Goal: Transaction & Acquisition: Purchase product/service

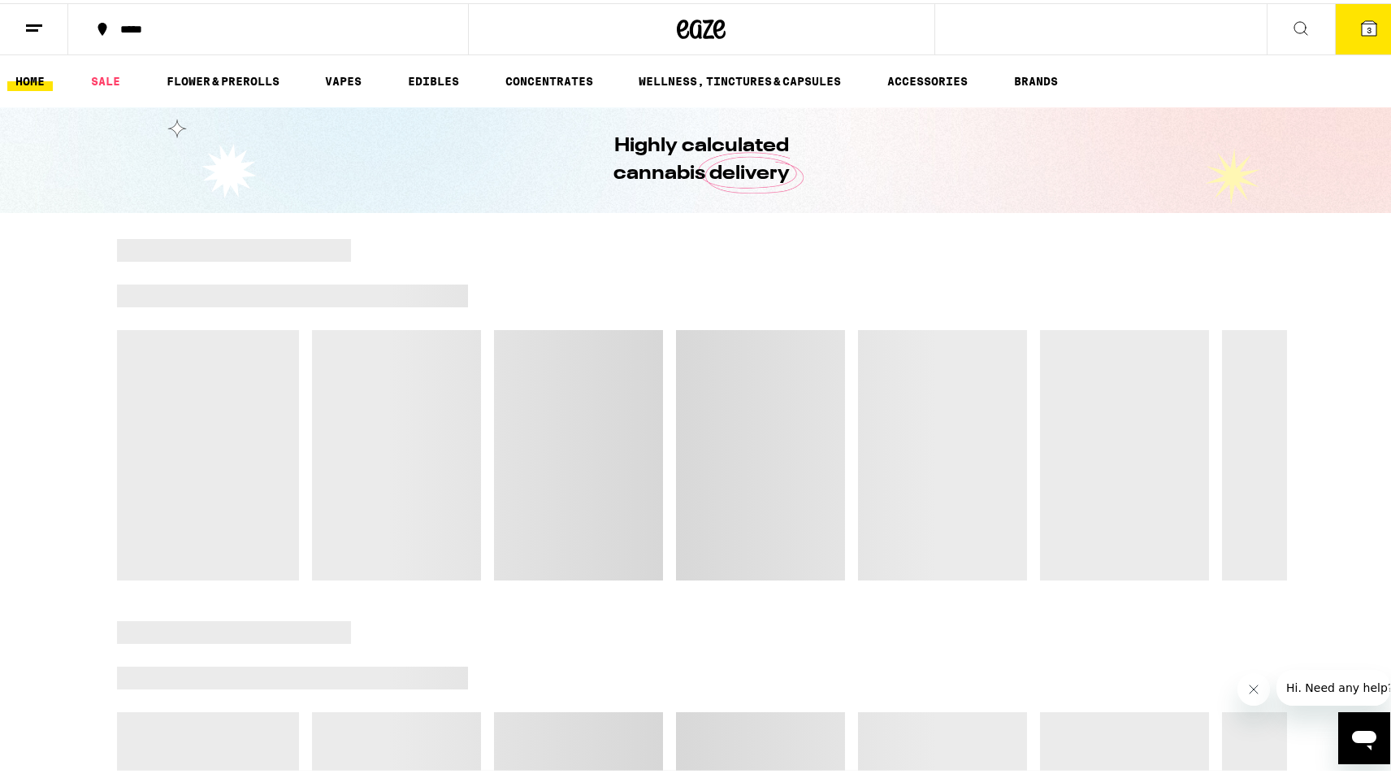
click at [1256, 689] on icon "Close message from company" at bounding box center [1252, 689] width 13 height 13
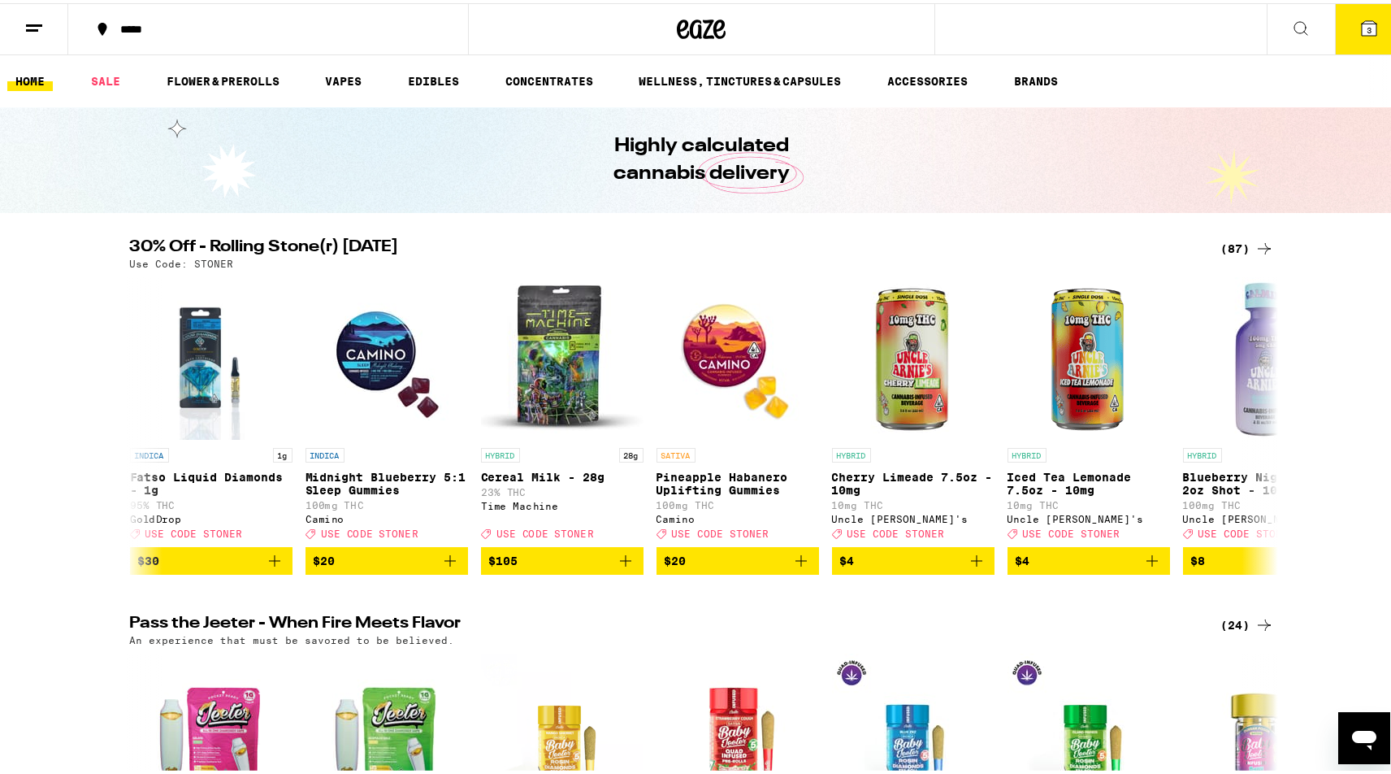
click at [1339, 35] on button "3" at bounding box center [1369, 26] width 68 height 50
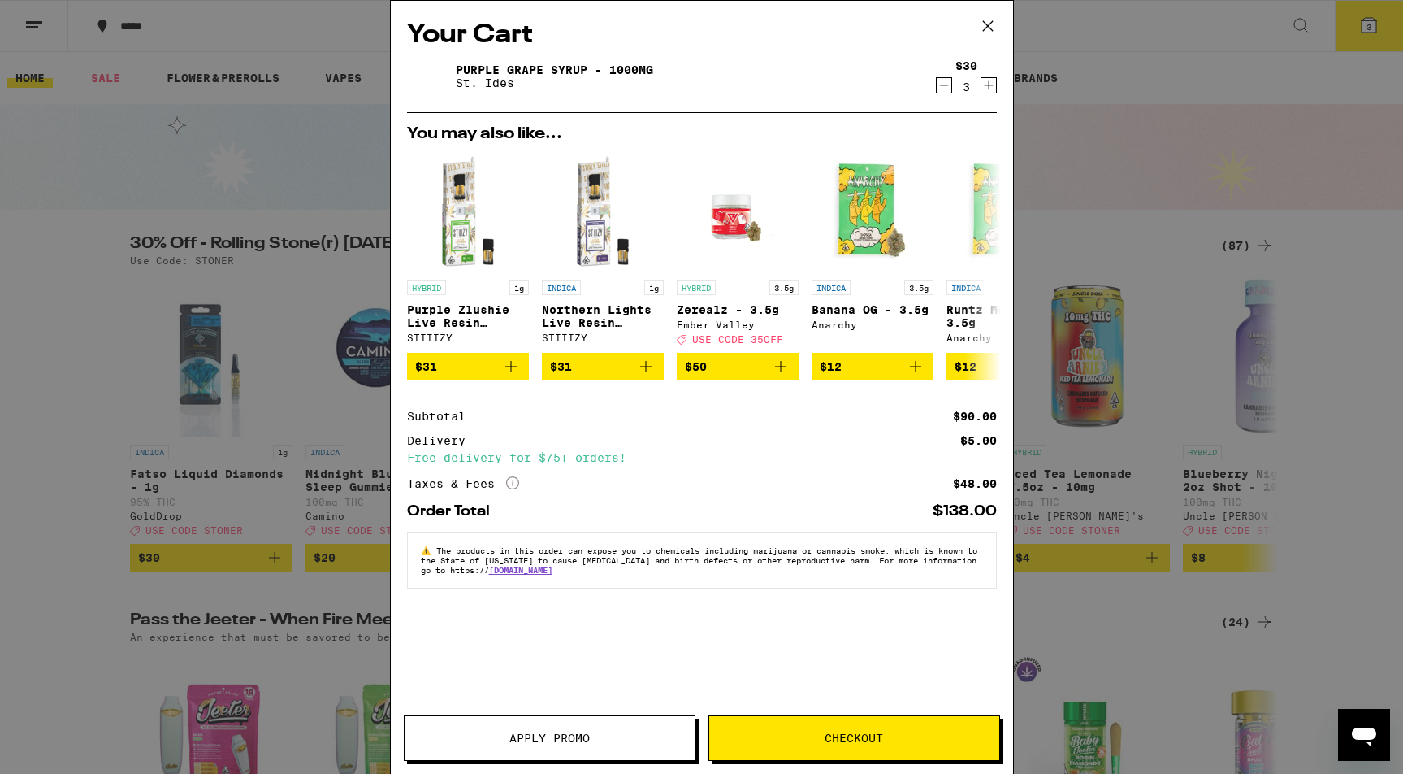
click at [949, 82] on icon "Decrement" at bounding box center [944, 86] width 15 height 20
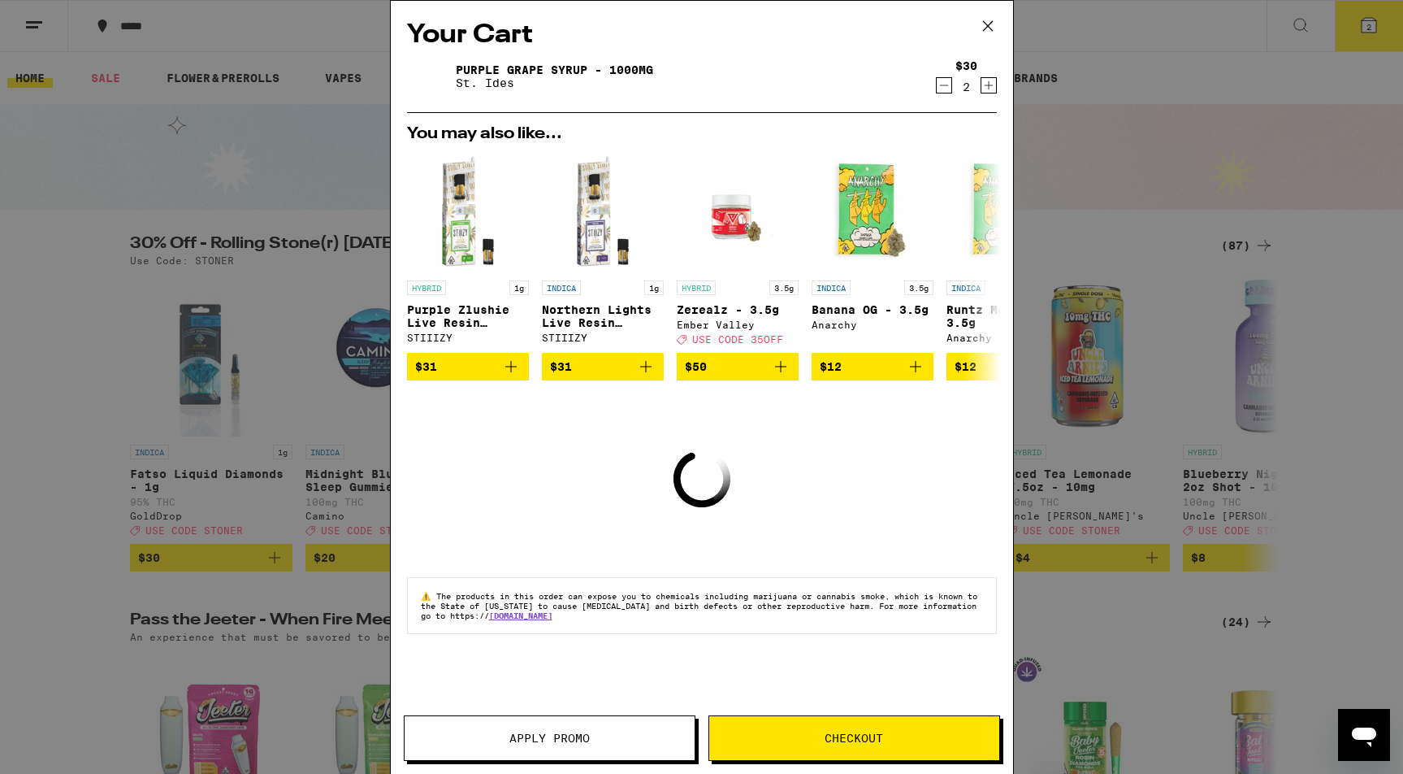
click at [949, 82] on icon "Decrement" at bounding box center [944, 86] width 15 height 20
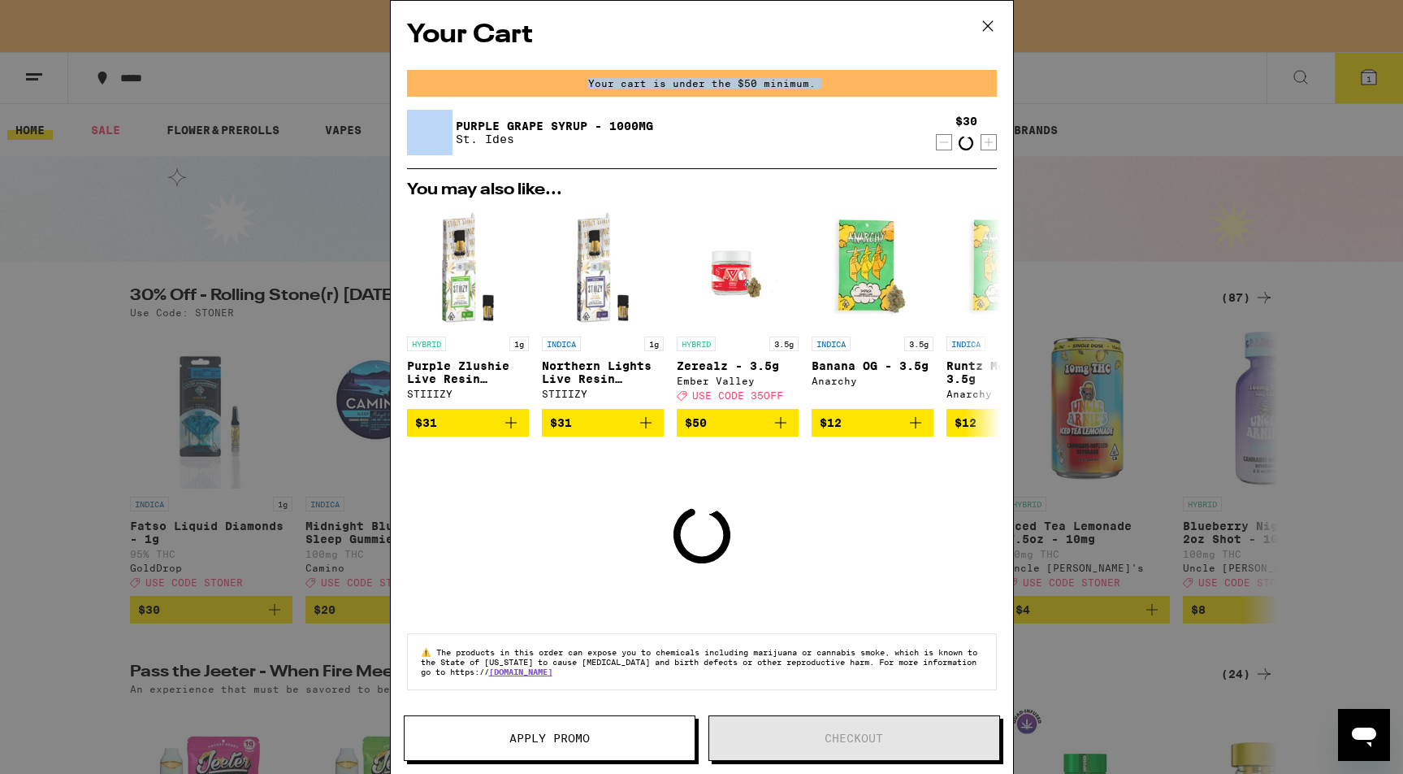
click at [949, 82] on div "Your cart is under the $50 minimum." at bounding box center [702, 83] width 590 height 27
click at [937, 135] on icon "Decrement" at bounding box center [944, 142] width 15 height 20
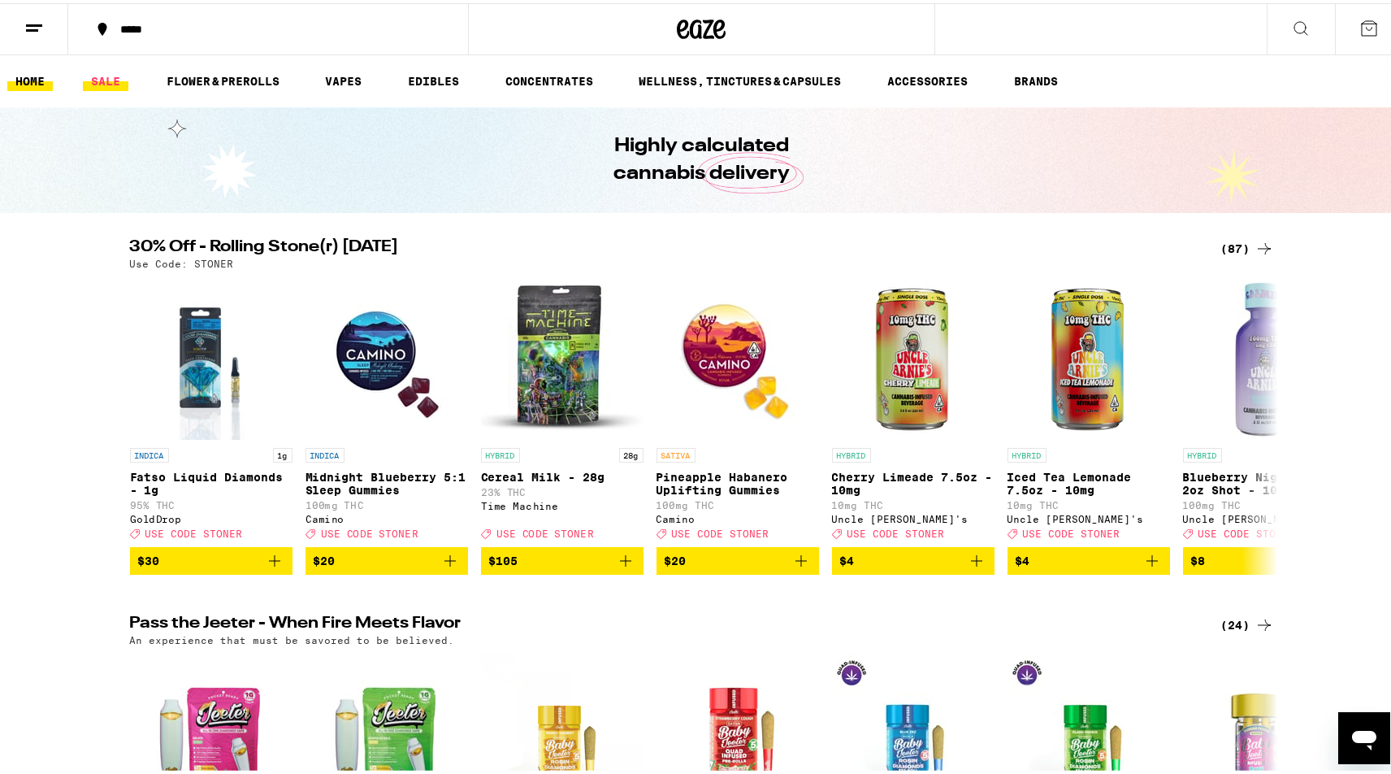
click at [94, 78] on link "SALE" at bounding box center [106, 78] width 46 height 20
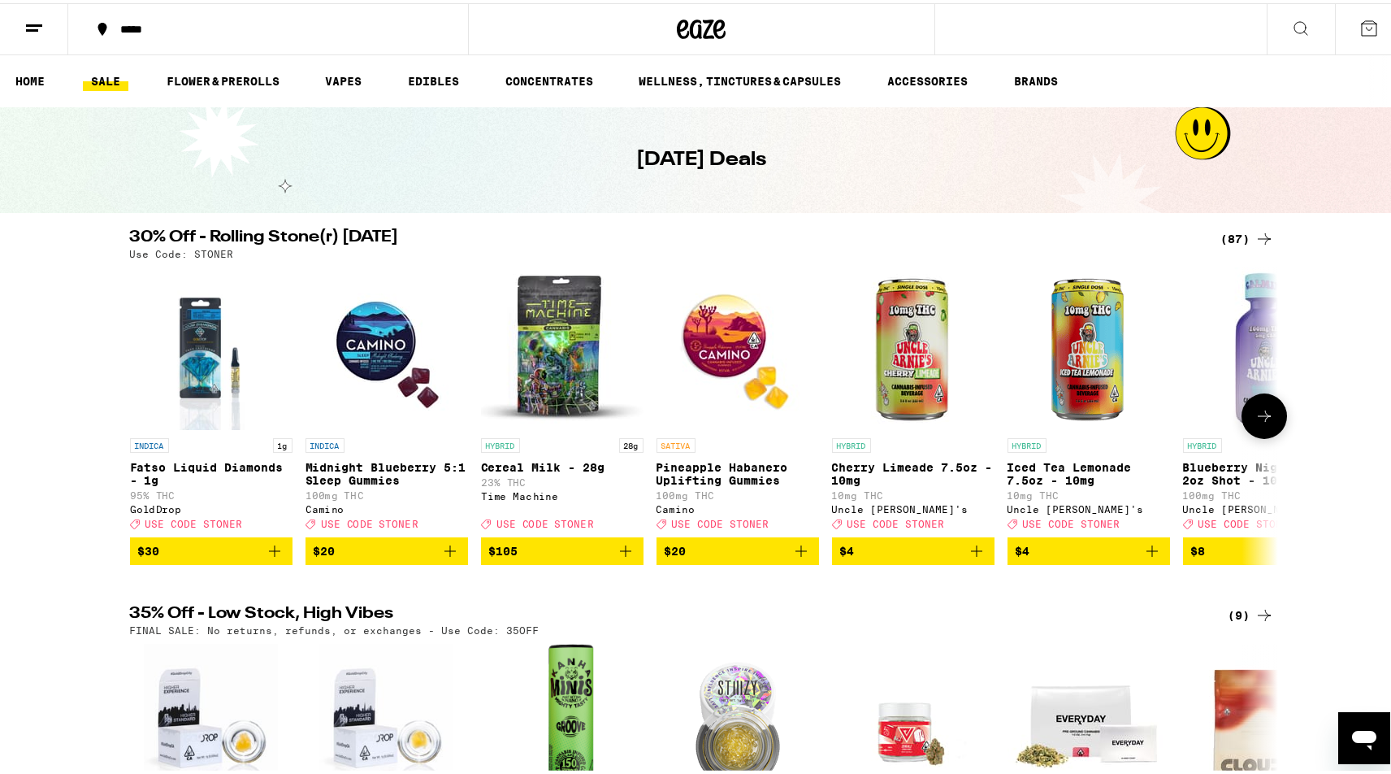
click at [1255, 423] on icon at bounding box center [1265, 413] width 20 height 20
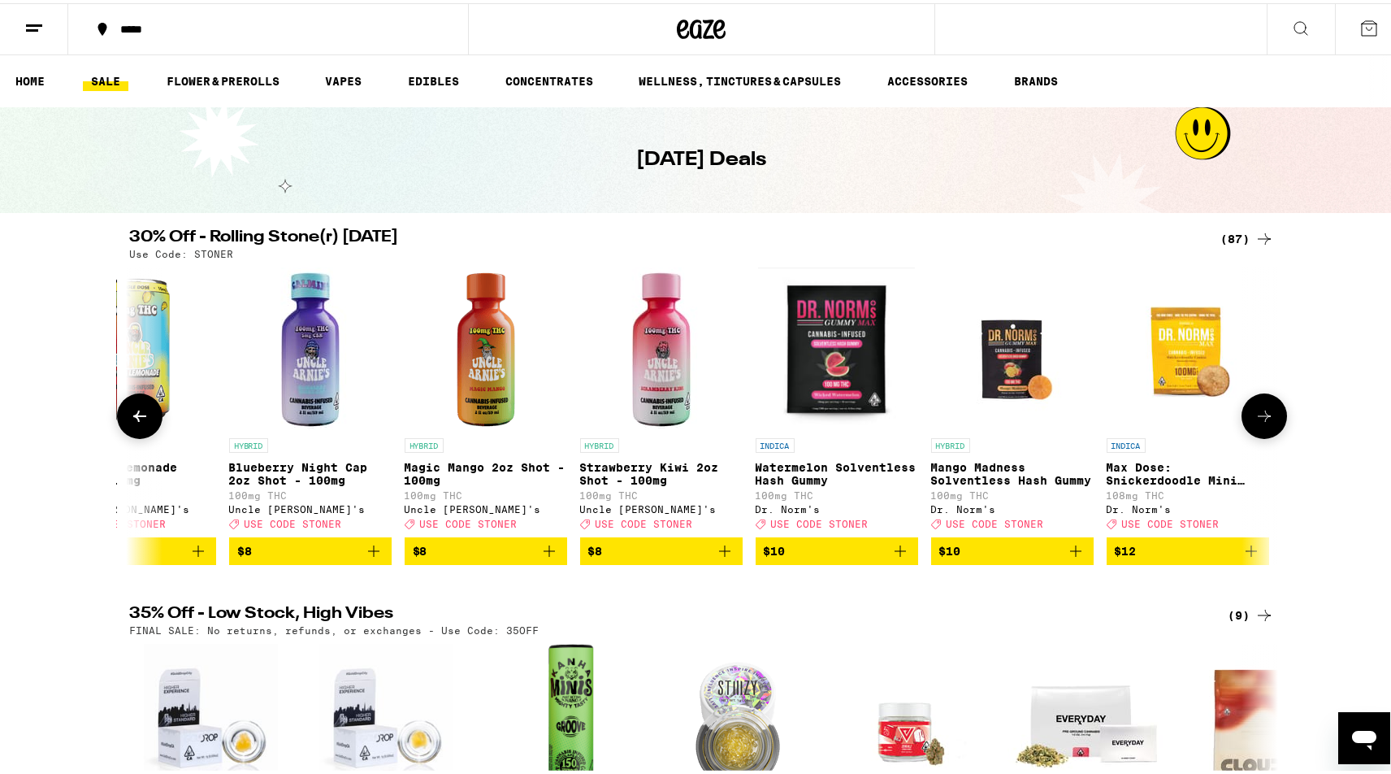
click at [1258, 418] on icon at bounding box center [1264, 412] width 13 height 11
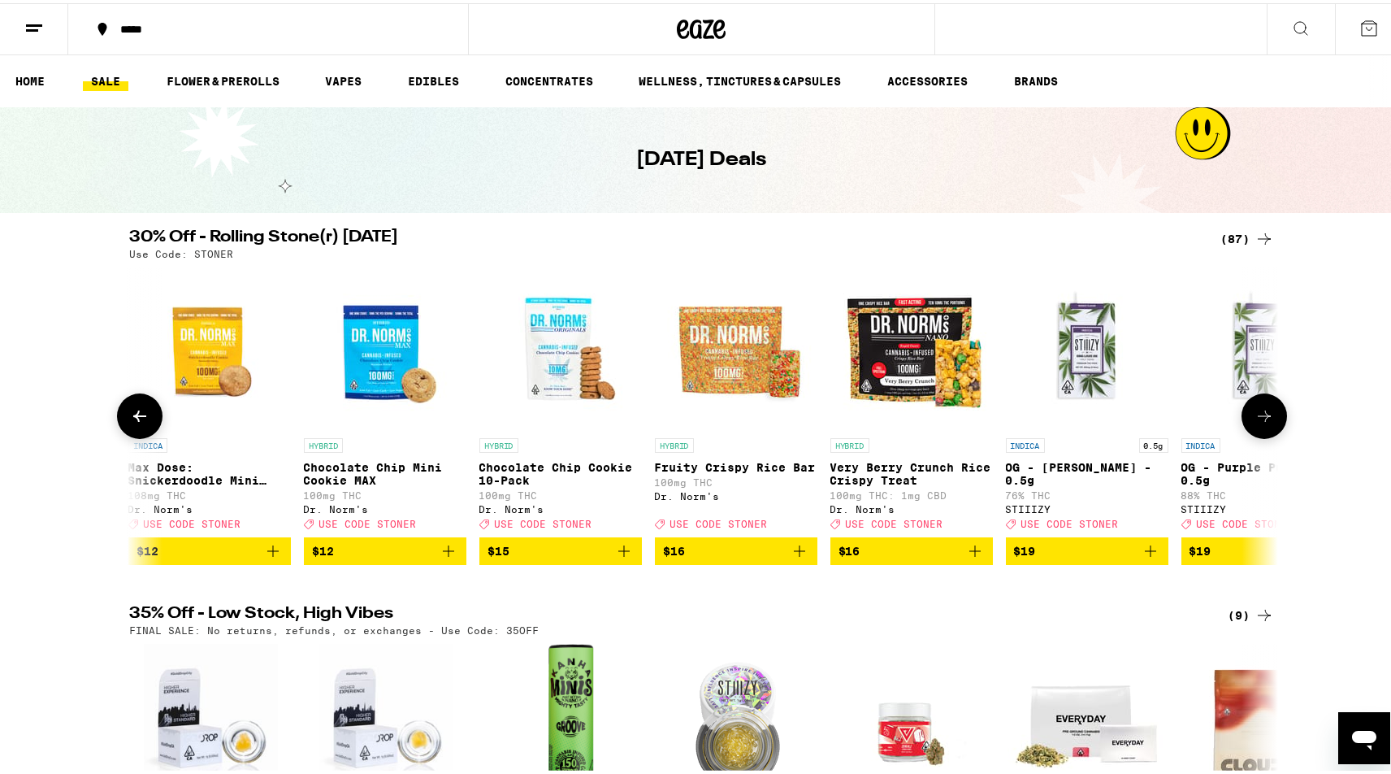
click at [1255, 420] on icon at bounding box center [1265, 413] width 20 height 20
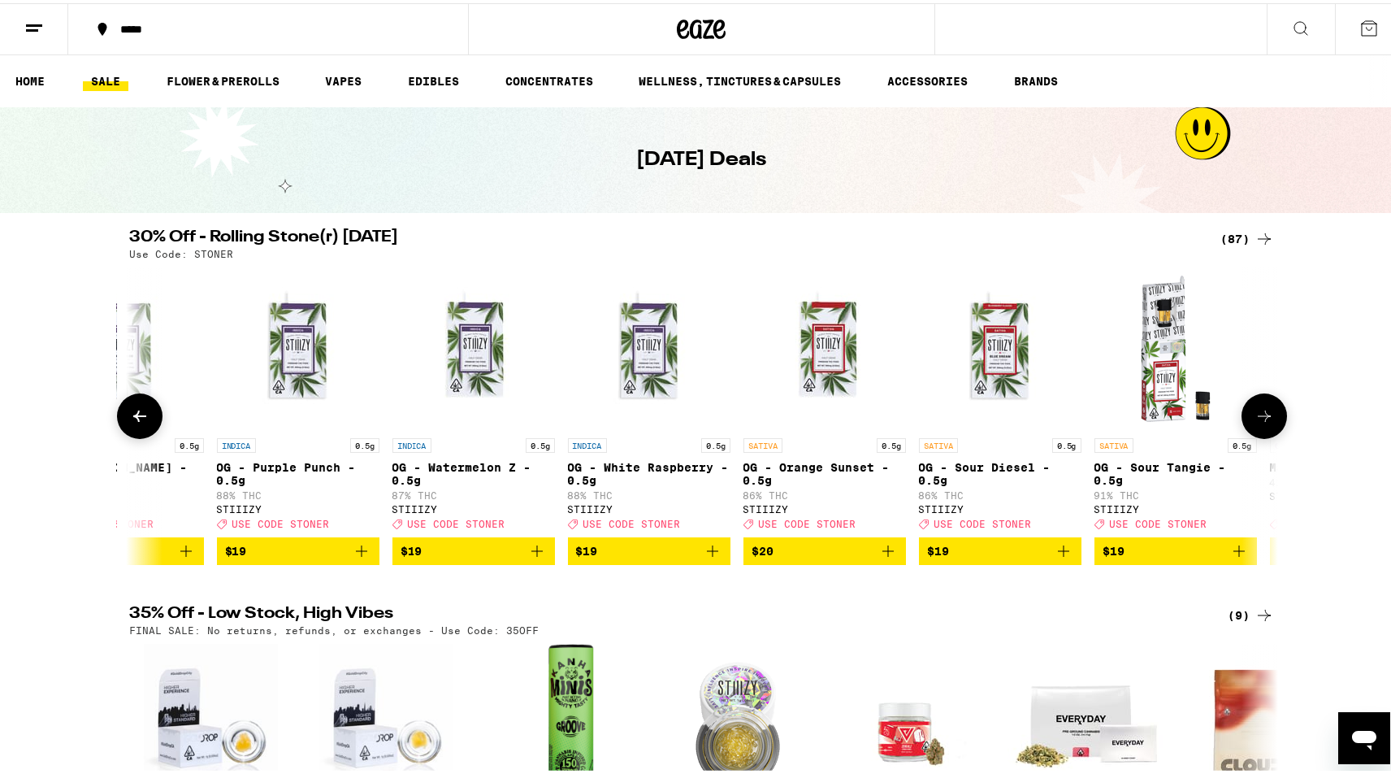
scroll to position [0, 2899]
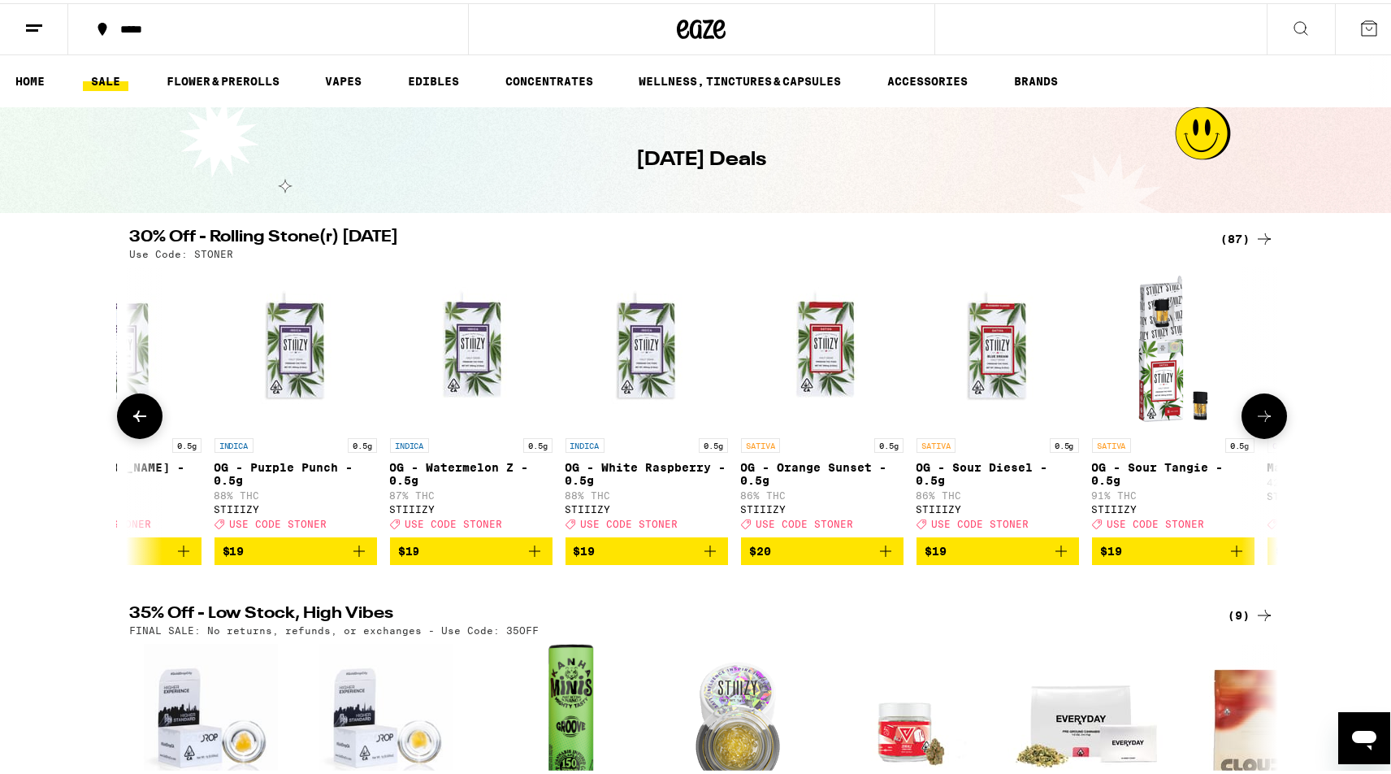
click at [1255, 420] on icon at bounding box center [1265, 413] width 20 height 20
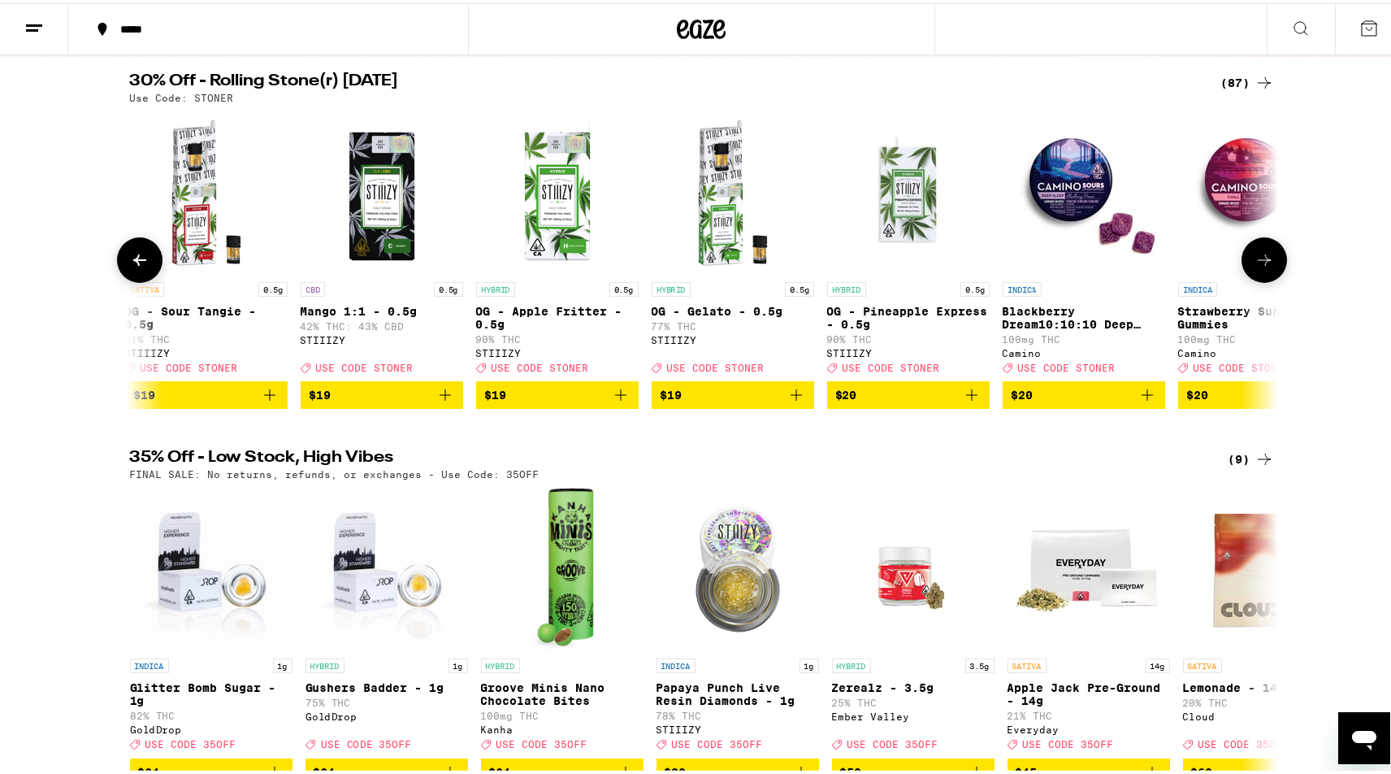
scroll to position [163, 0]
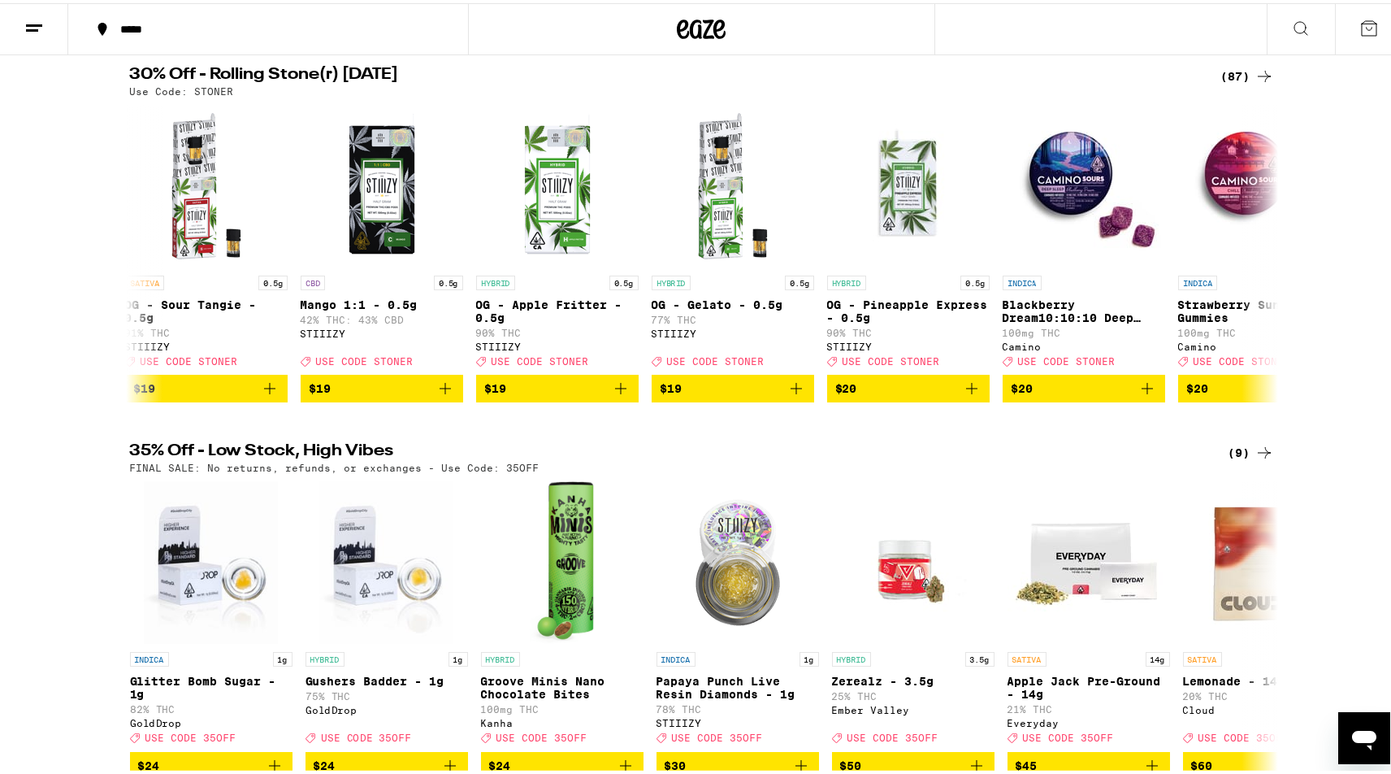
click at [1247, 456] on div "(9)" at bounding box center [1252, 450] width 46 height 20
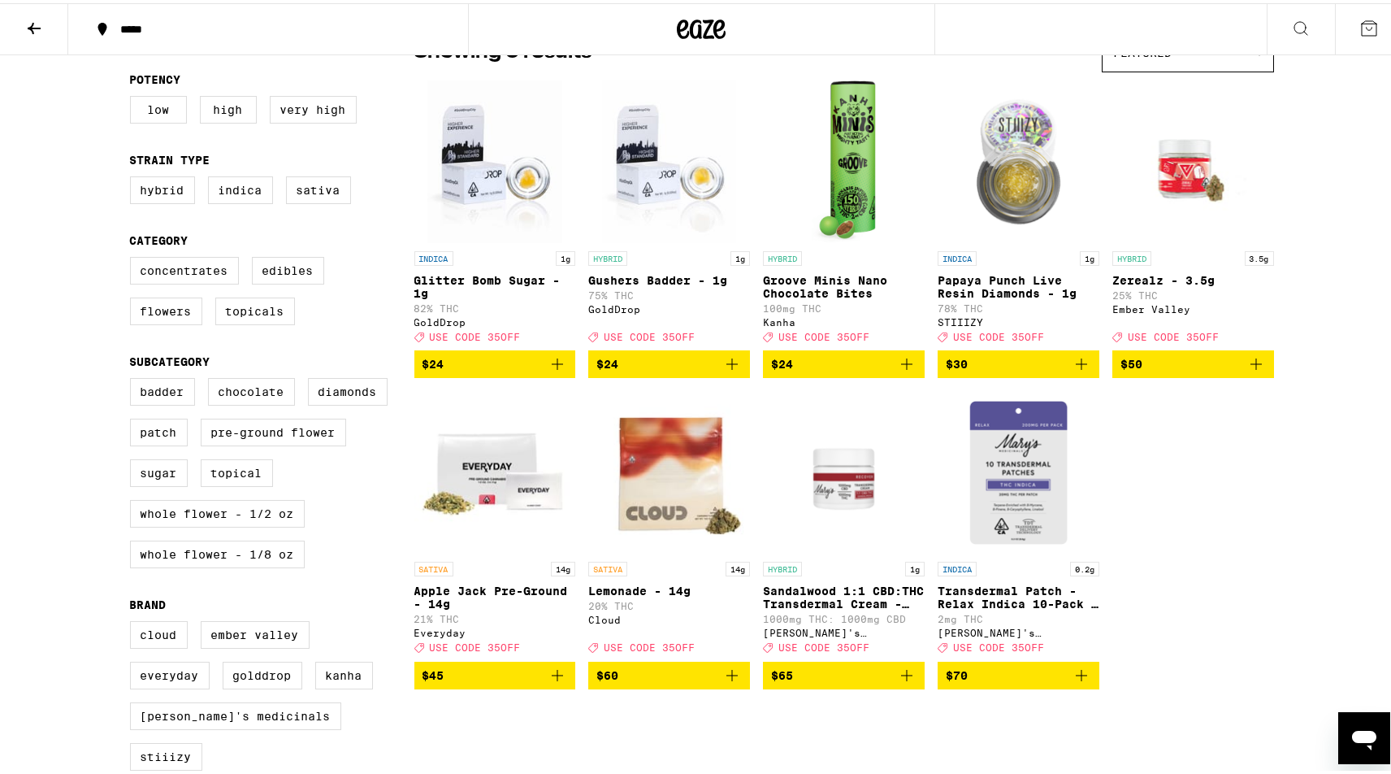
scroll to position [163, 0]
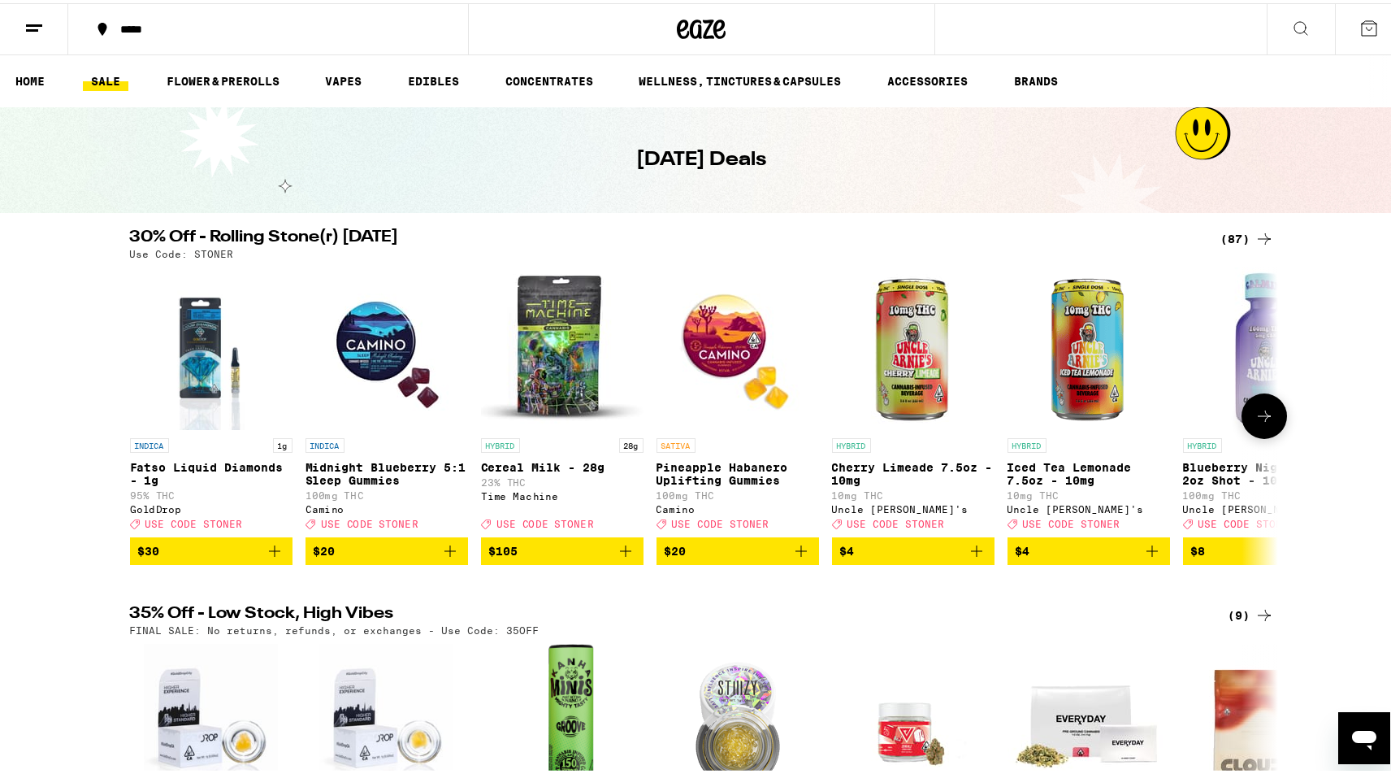
click at [1259, 423] on icon at bounding box center [1265, 413] width 20 height 20
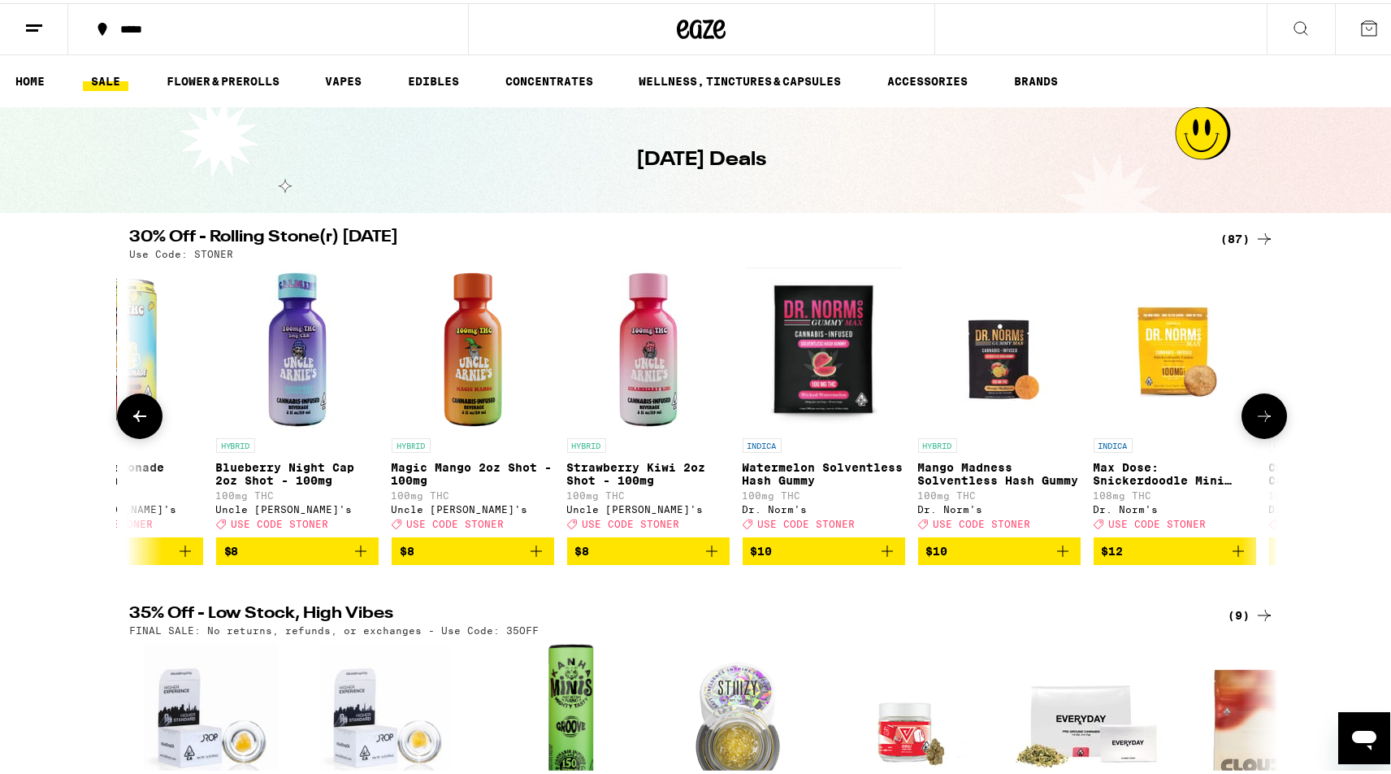
click at [1259, 423] on icon at bounding box center [1265, 413] width 20 height 20
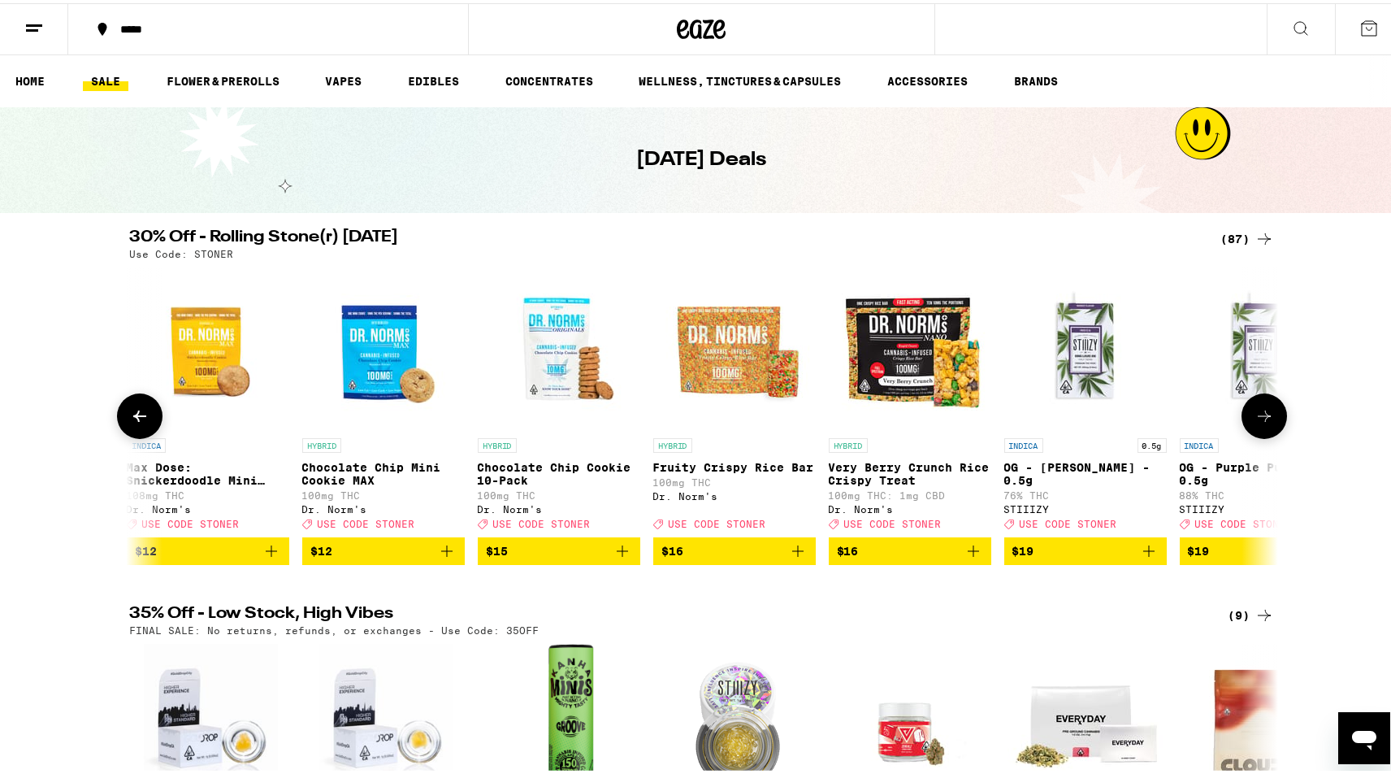
click at [1259, 423] on icon at bounding box center [1265, 413] width 20 height 20
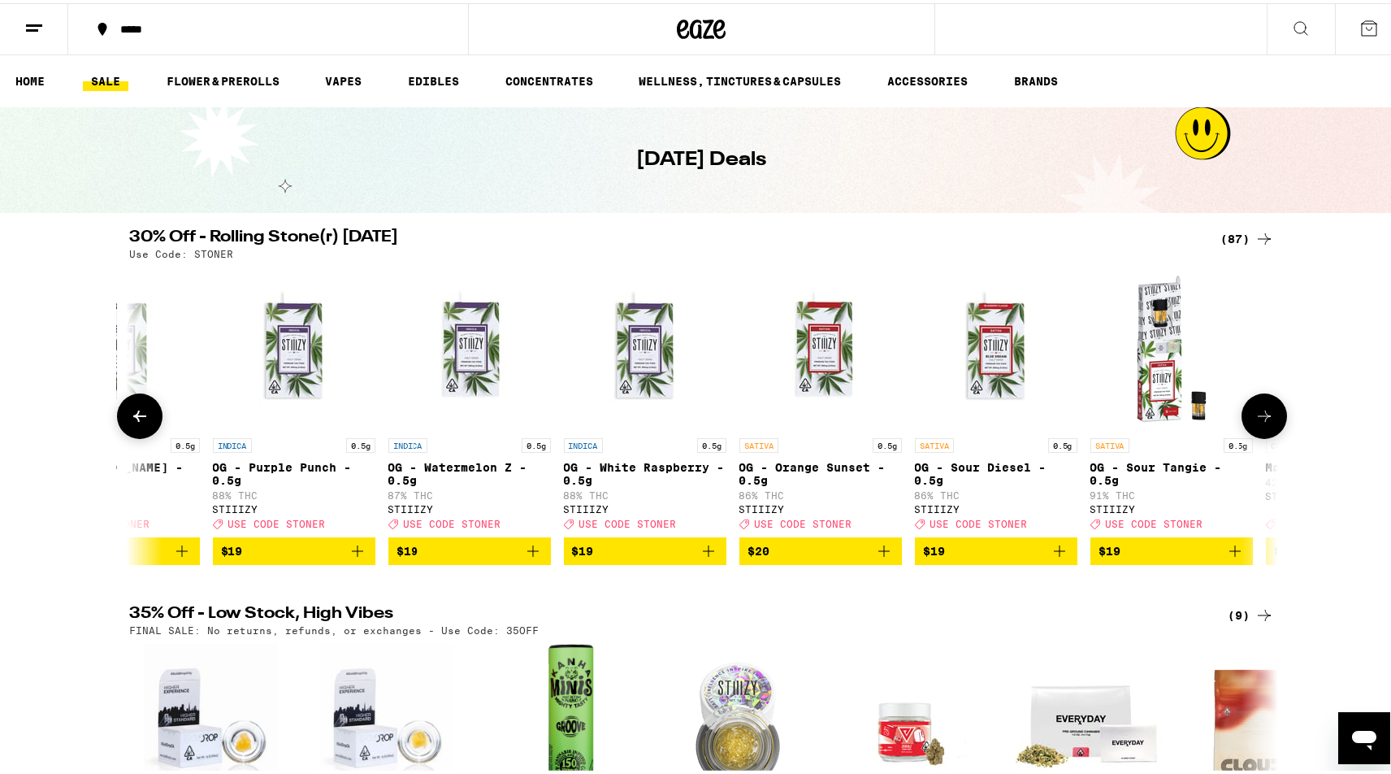
click at [1259, 423] on icon at bounding box center [1265, 413] width 20 height 20
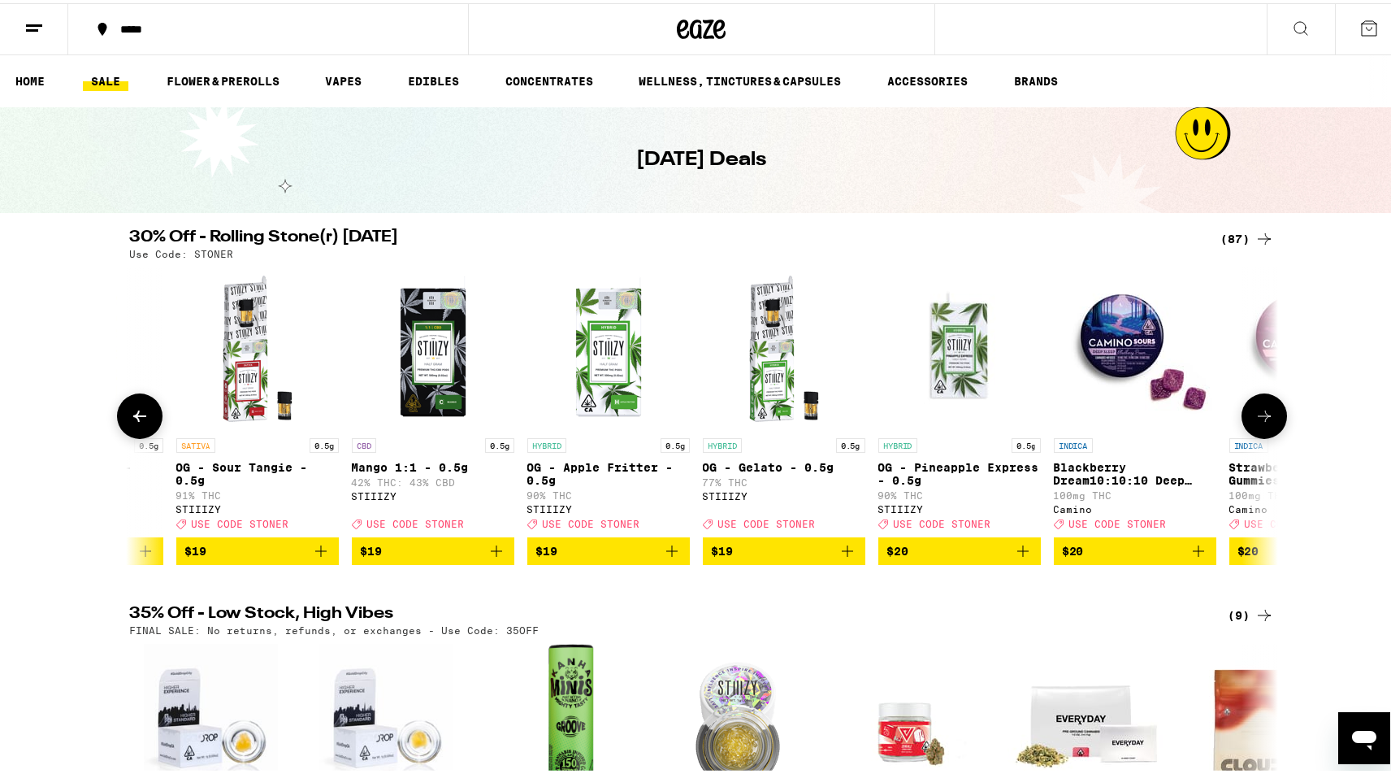
click at [1259, 423] on icon at bounding box center [1265, 413] width 20 height 20
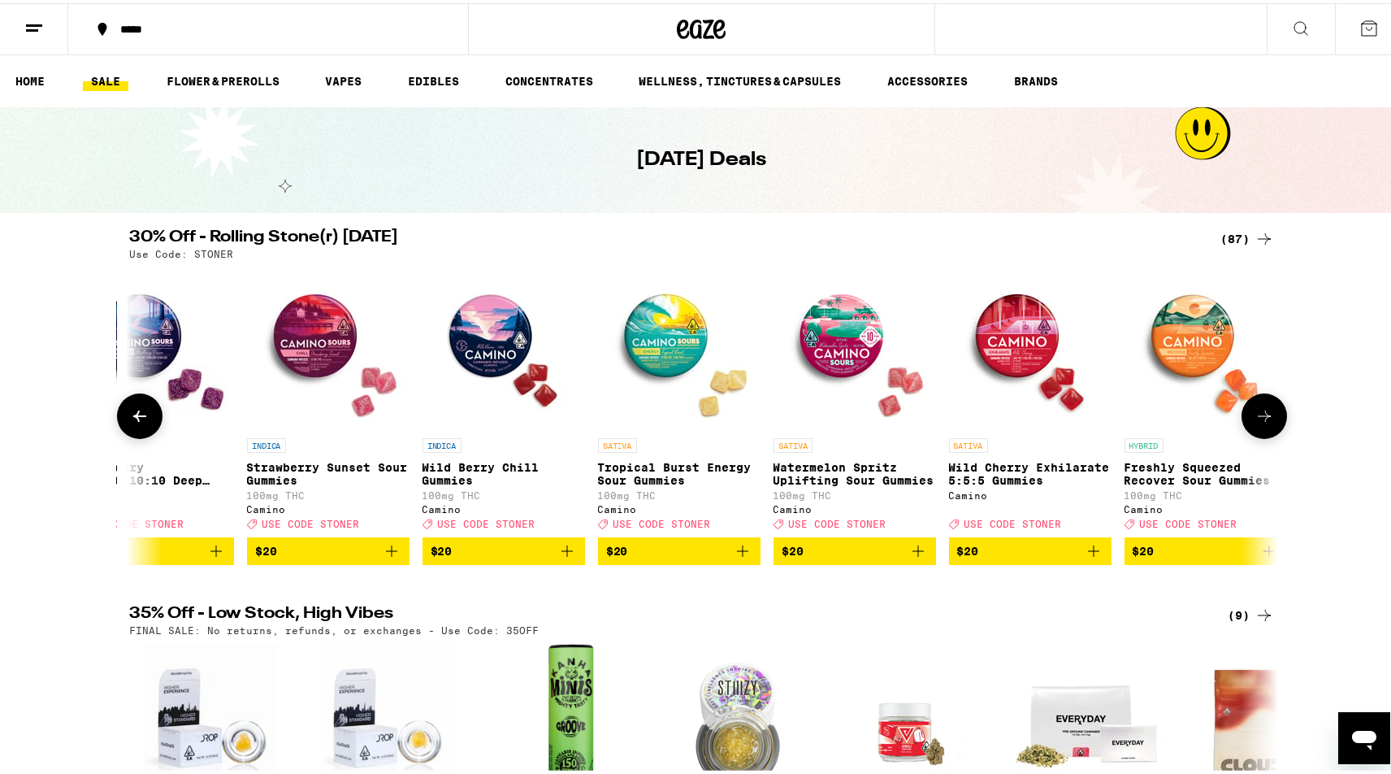
click at [1259, 423] on icon at bounding box center [1265, 413] width 20 height 20
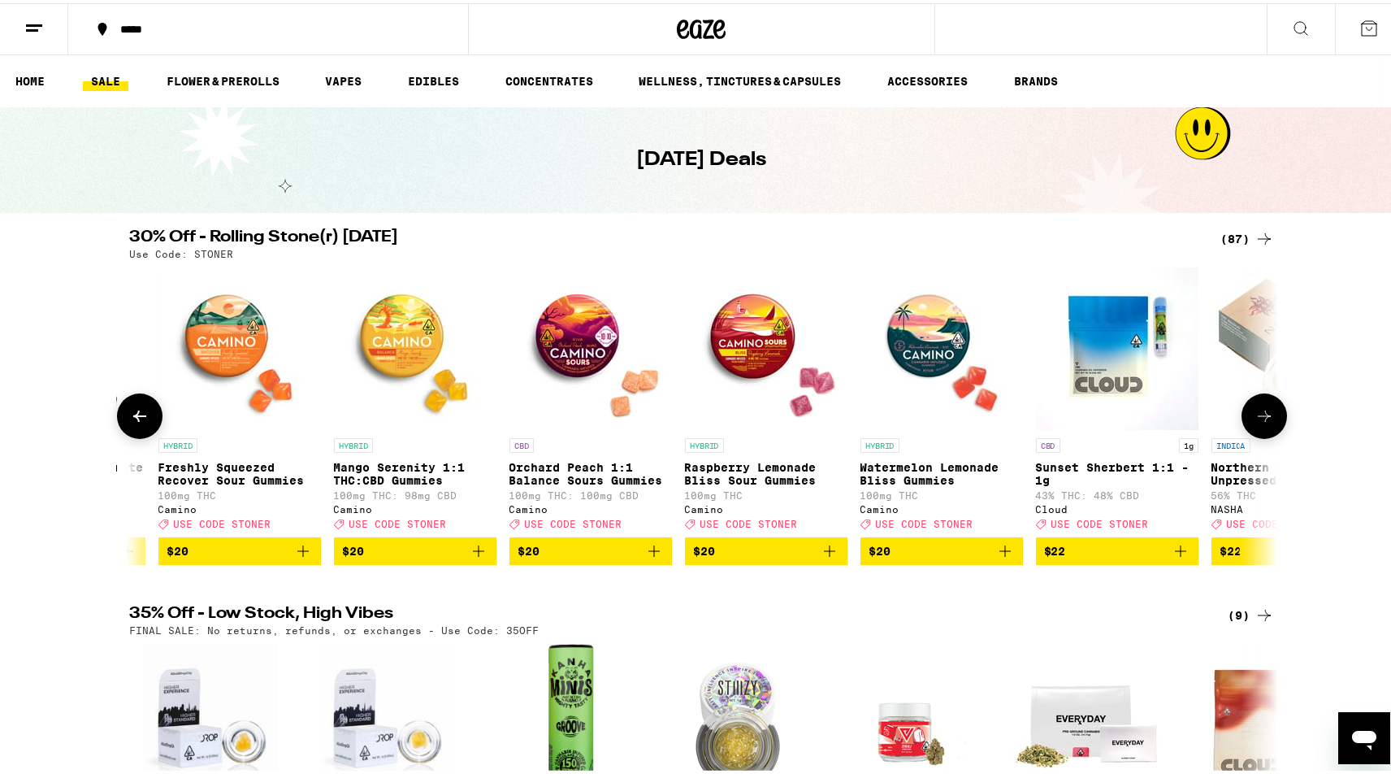
click at [1259, 423] on icon at bounding box center [1265, 413] width 20 height 20
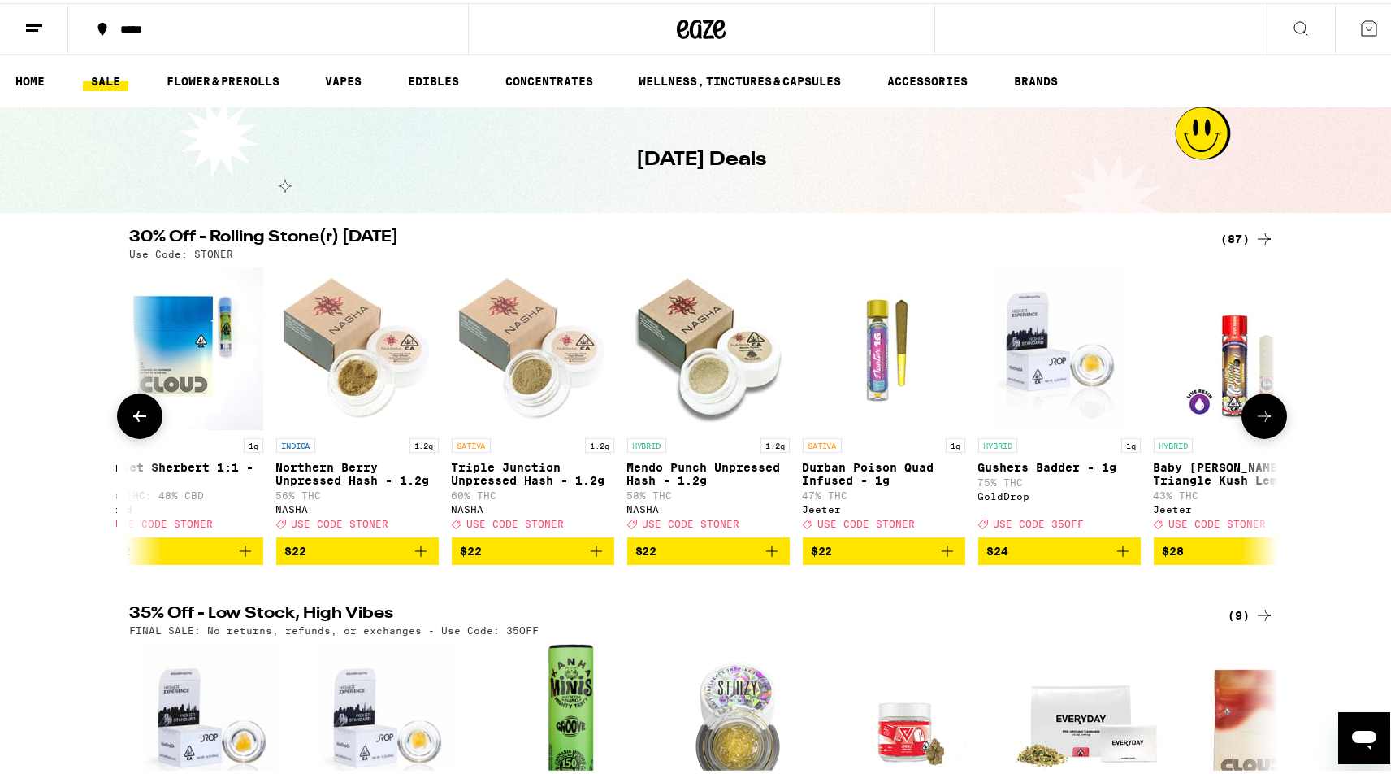
click at [1259, 423] on icon at bounding box center [1265, 413] width 20 height 20
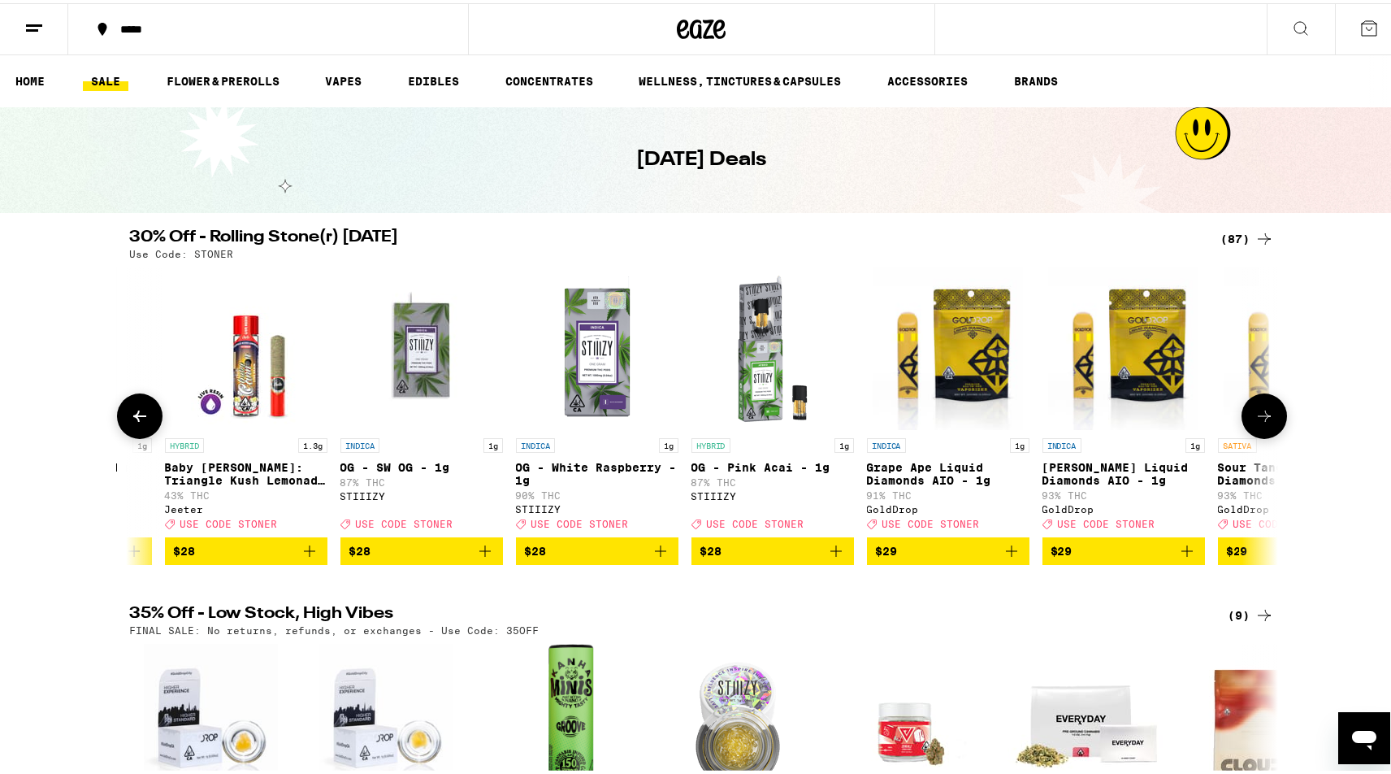
click at [1259, 418] on icon at bounding box center [1264, 412] width 13 height 11
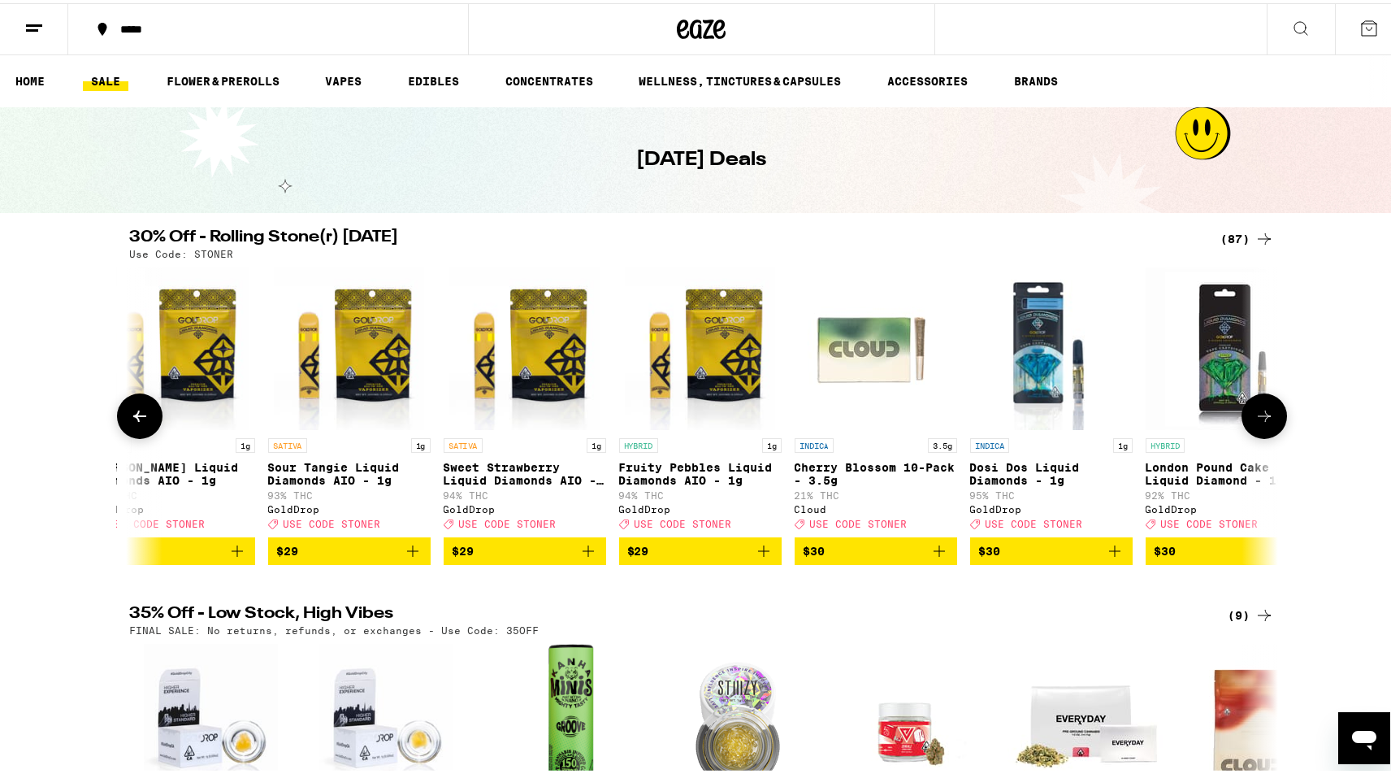
click at [1259, 418] on icon at bounding box center [1264, 412] width 13 height 11
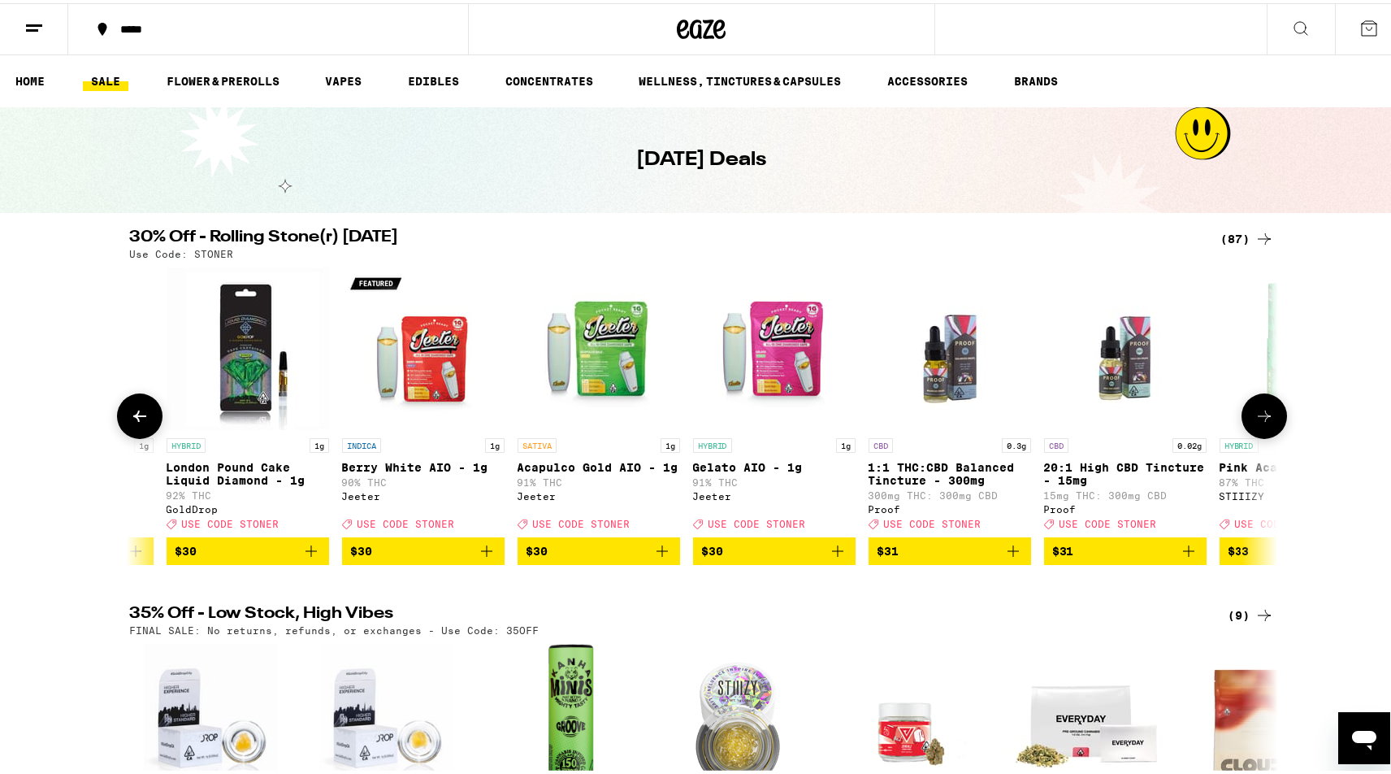
click at [1259, 418] on icon at bounding box center [1264, 412] width 13 height 11
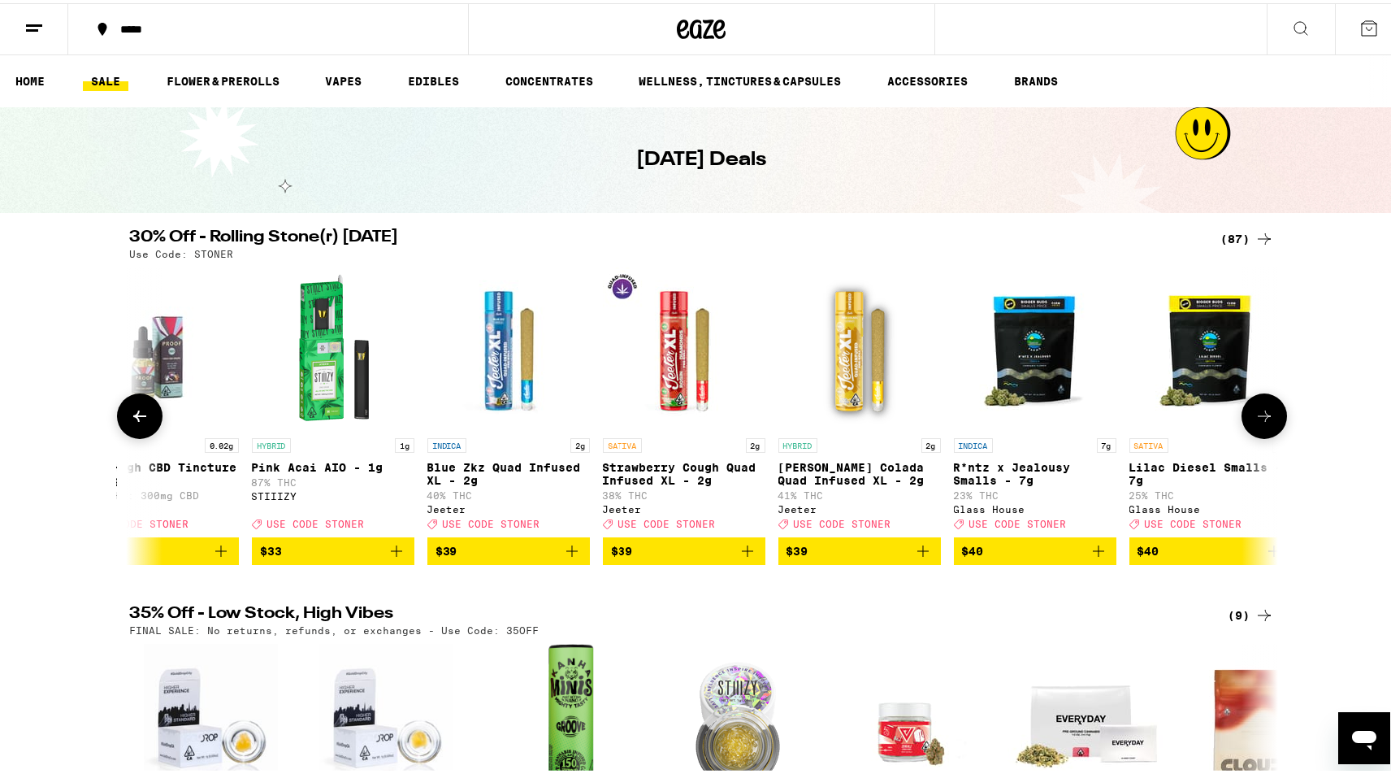
click at [1259, 418] on icon at bounding box center [1264, 412] width 13 height 11
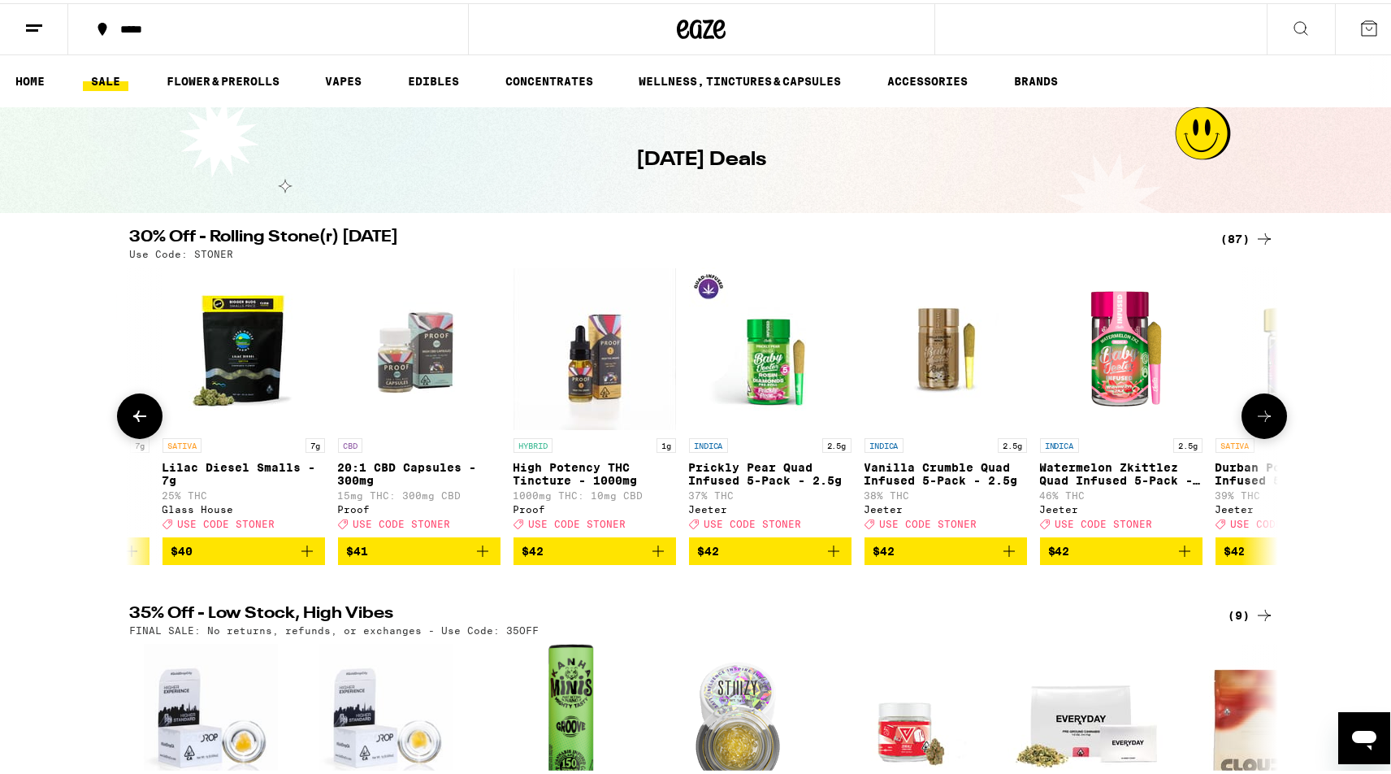
click at [1259, 418] on icon at bounding box center [1264, 412] width 13 height 11
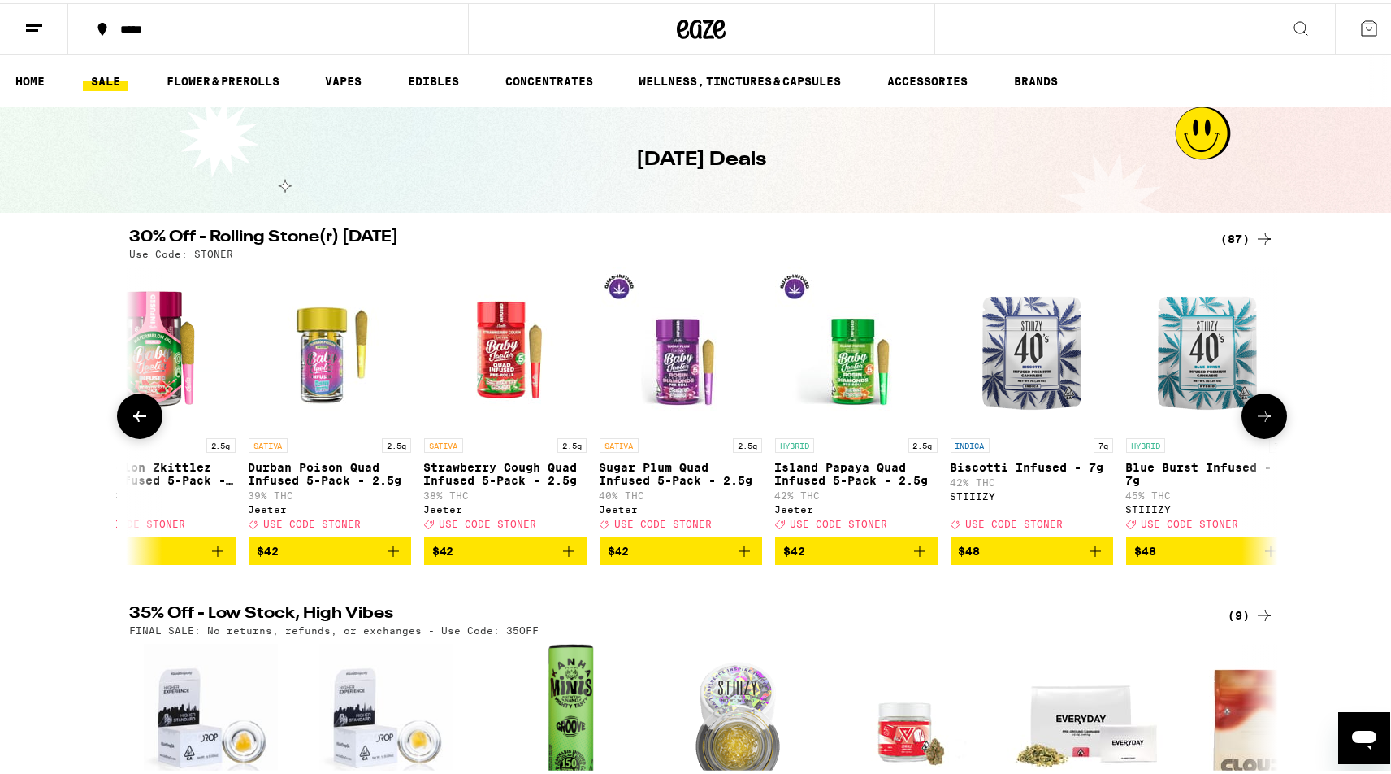
click at [1259, 418] on icon at bounding box center [1264, 412] width 13 height 11
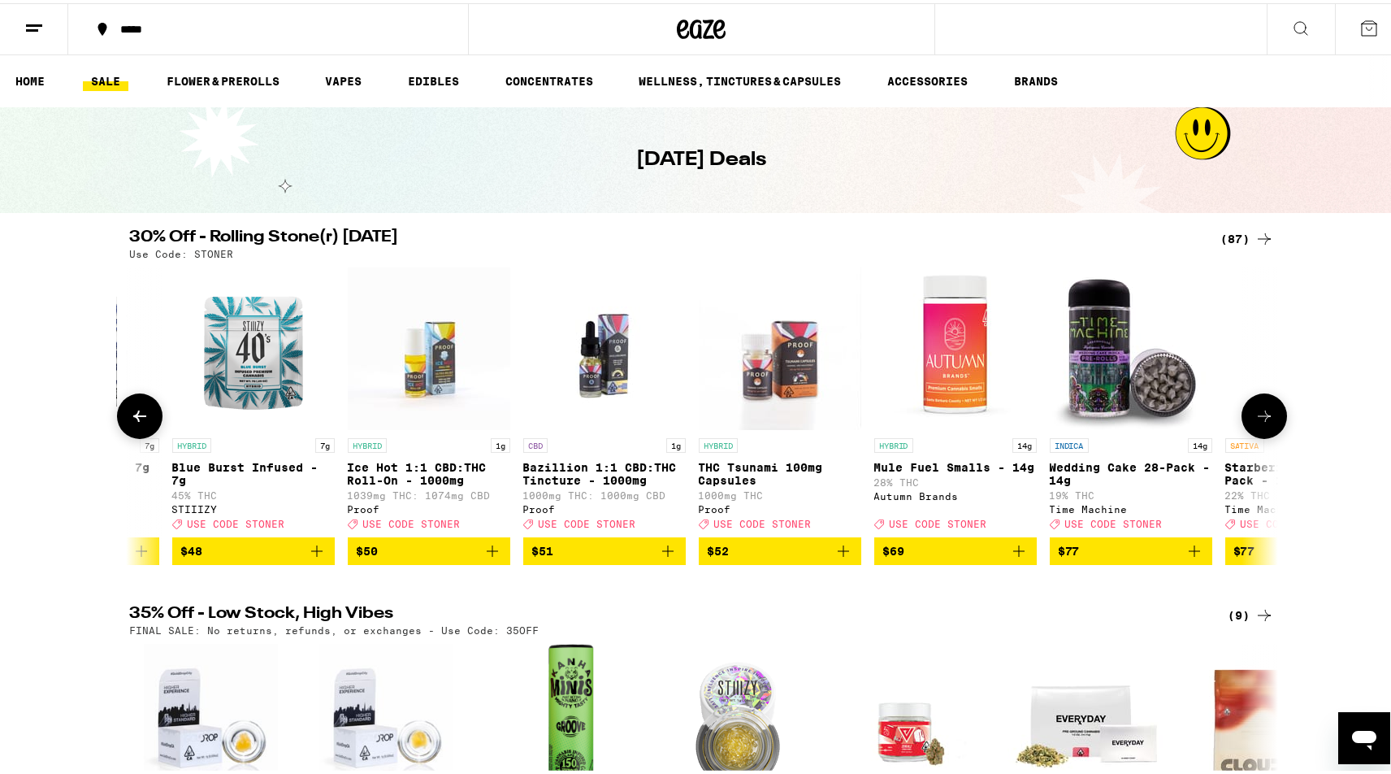
scroll to position [0, 13485]
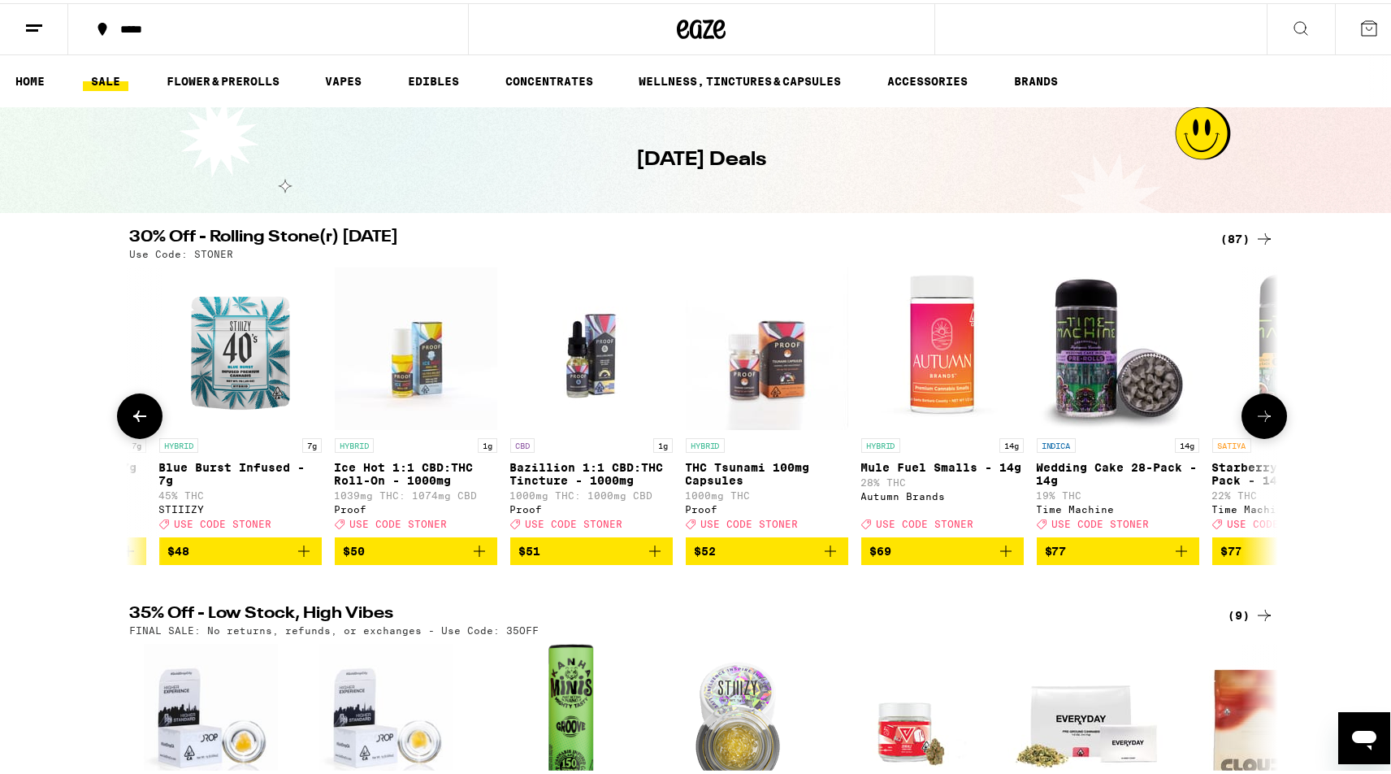
click at [1259, 422] on icon at bounding box center [1265, 413] width 20 height 20
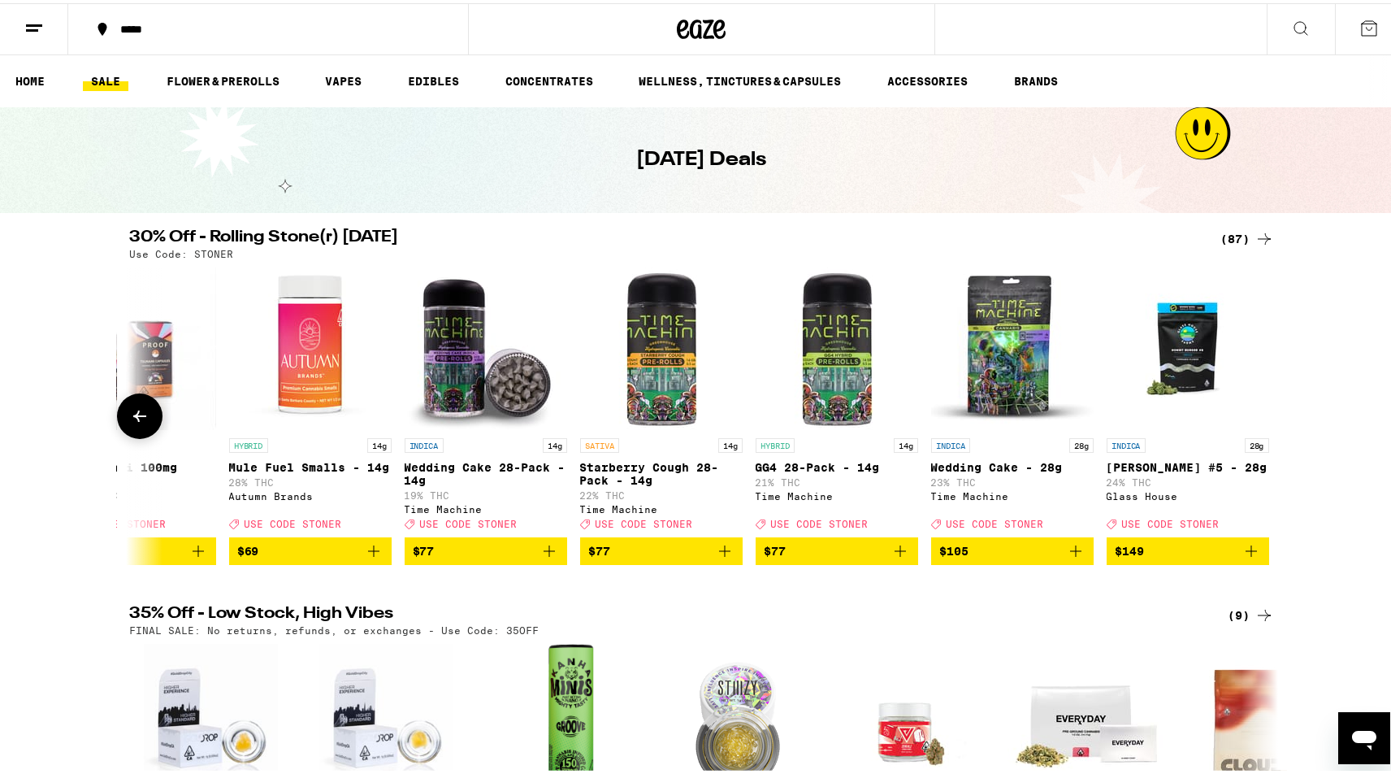
scroll to position [0, 14125]
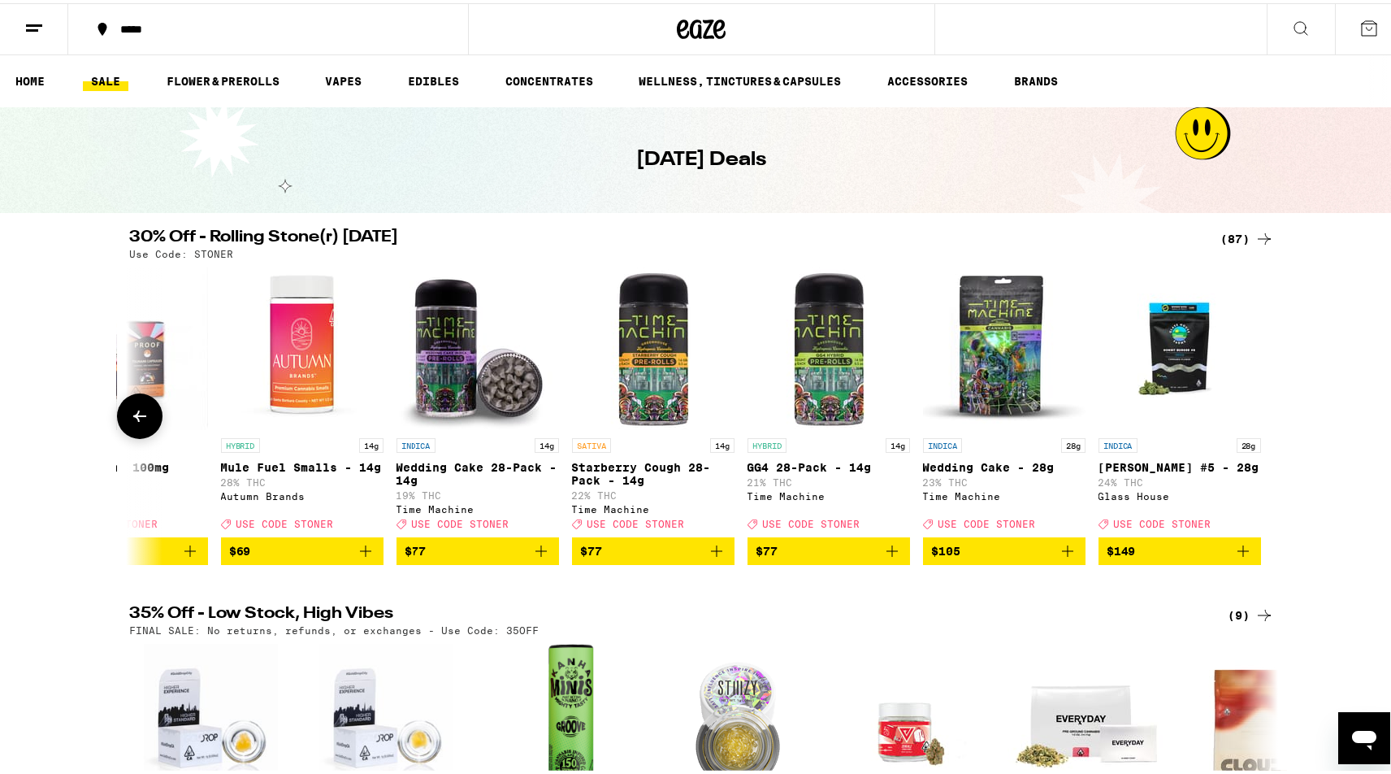
click at [1259, 422] on div at bounding box center [1265, 413] width 46 height 46
click at [985, 314] on img "Open page for Wedding Cake - 28g from Time Machine" at bounding box center [1004, 345] width 163 height 163
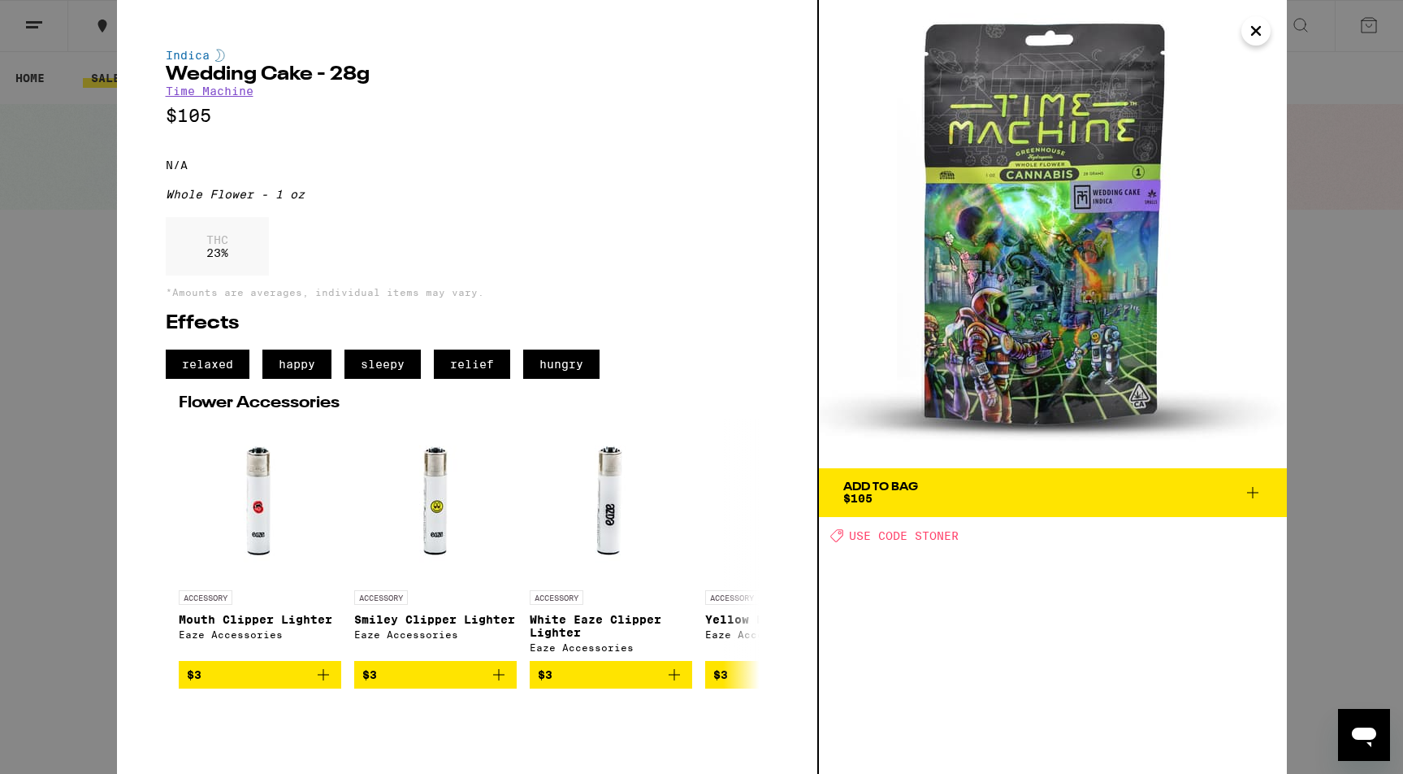
click at [58, 194] on div "Indica Wedding Cake - 28g Time Machine $105 N/A Whole Flower - 1 oz THC 23 % *A…" at bounding box center [701, 387] width 1403 height 774
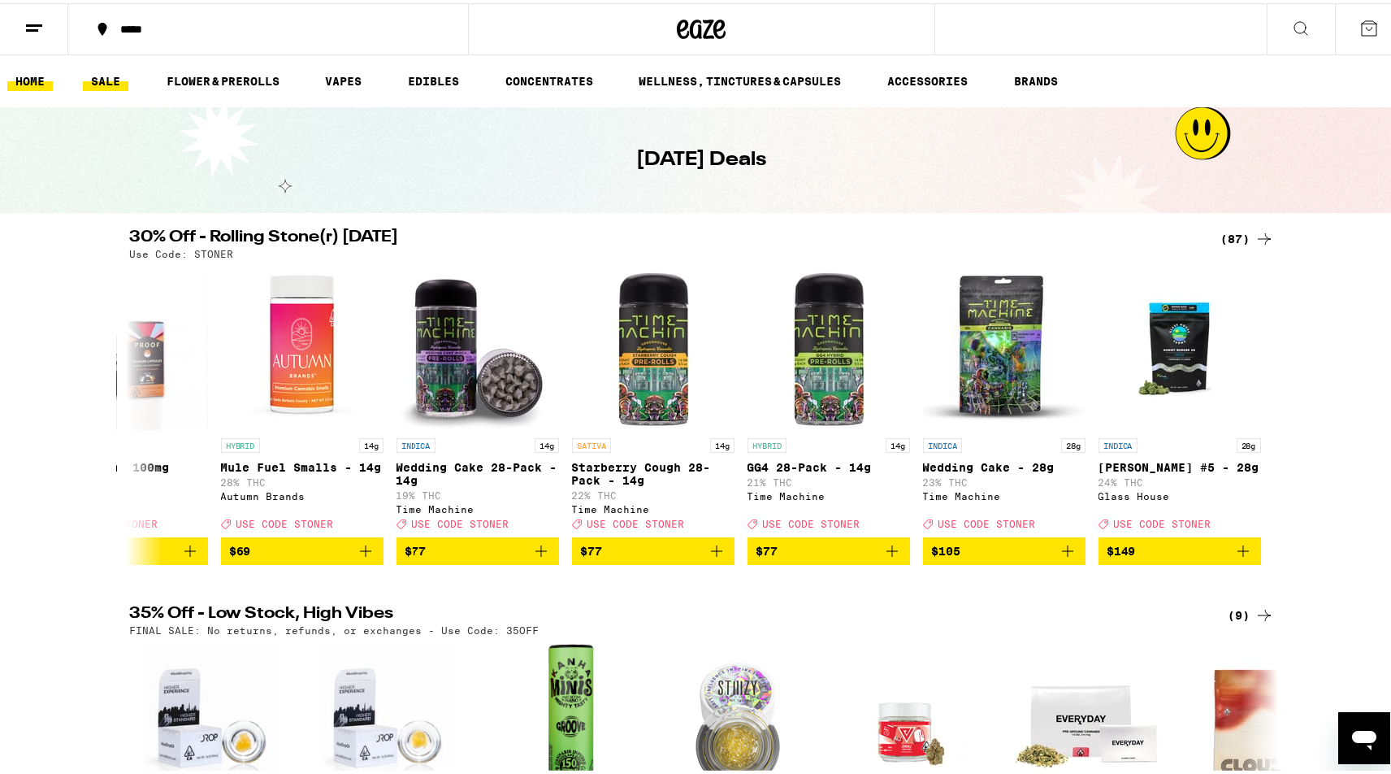
click at [37, 84] on link "HOME" at bounding box center [30, 78] width 46 height 20
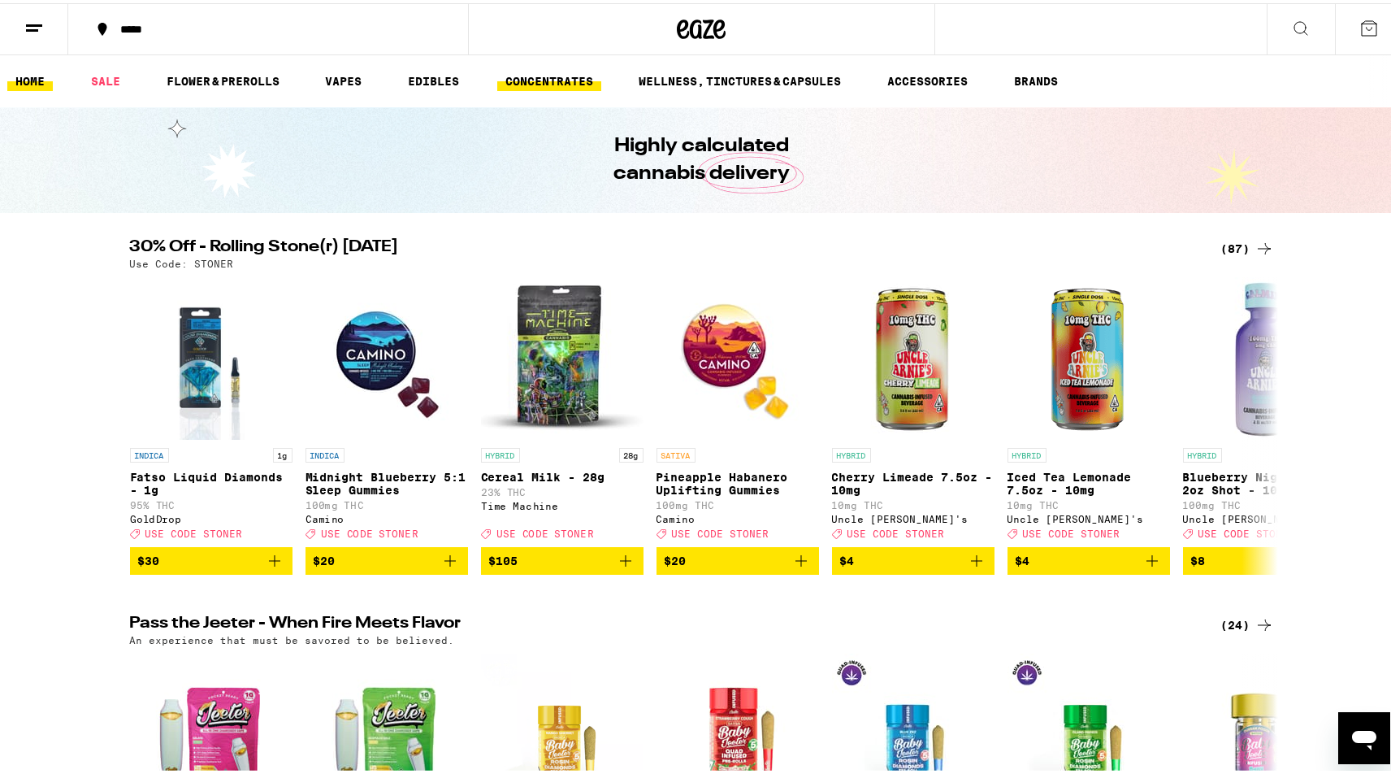
click at [534, 76] on link "CONCENTRATES" at bounding box center [549, 78] width 104 height 20
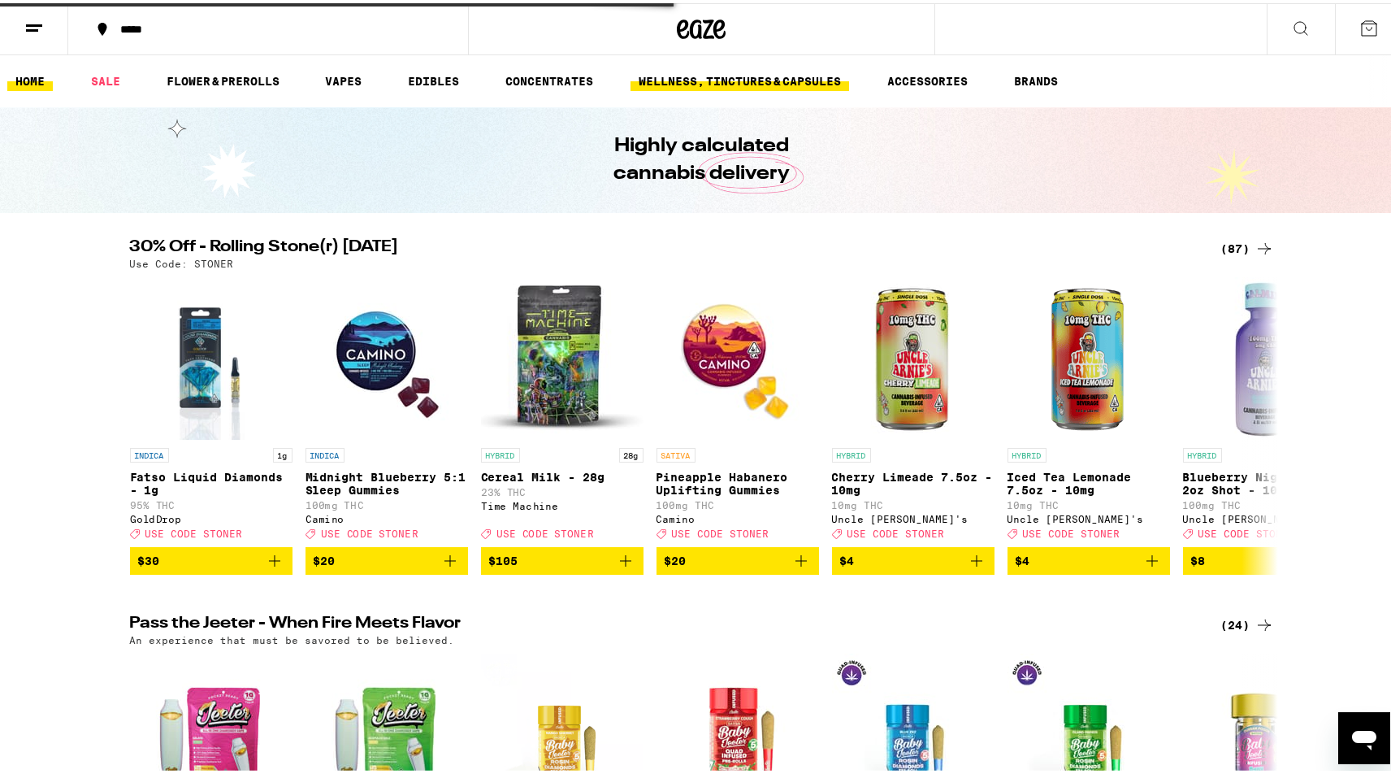
click at [723, 83] on link "WELLNESS, TINCTURES & CAPSULES" at bounding box center [740, 78] width 219 height 20
click at [723, 82] on link "WELLNESS, TINCTURES & CAPSULES" at bounding box center [740, 78] width 219 height 20
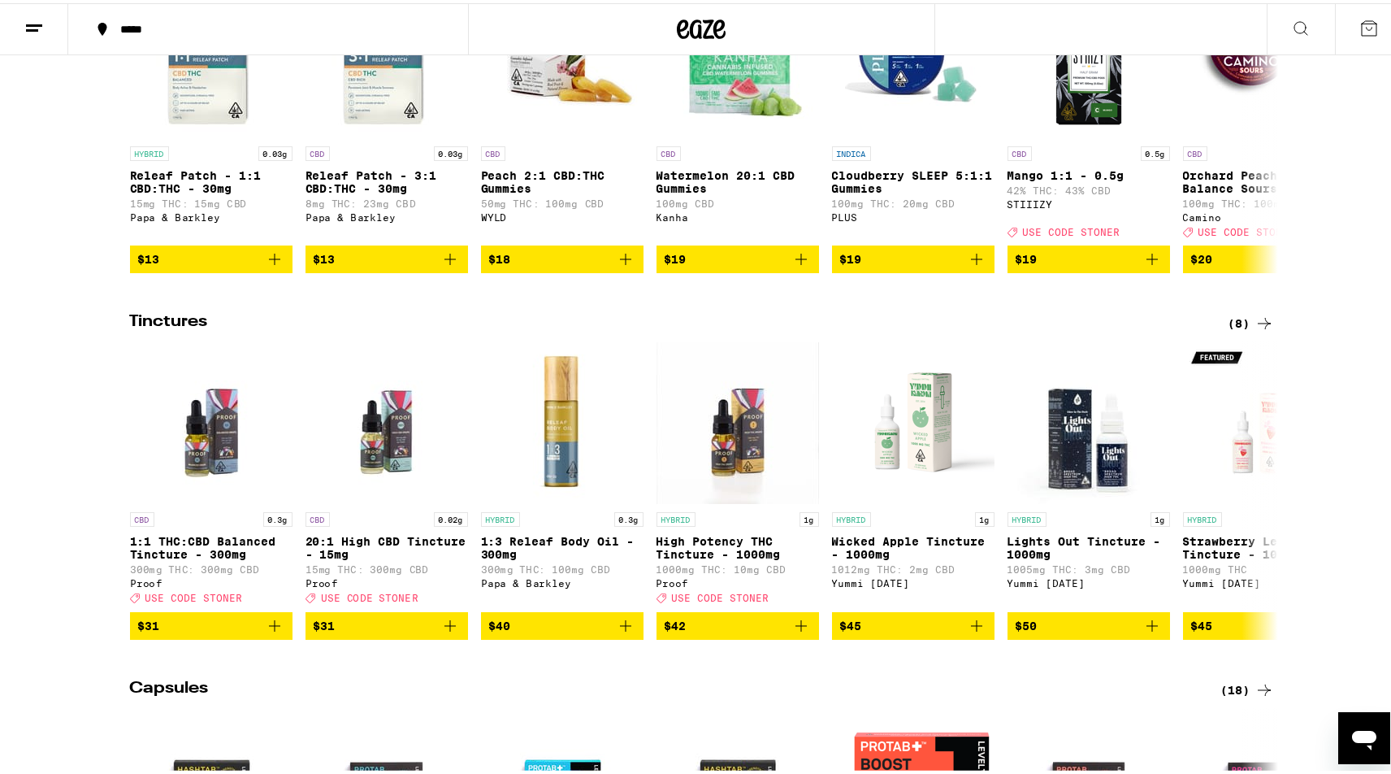
scroll to position [342, 0]
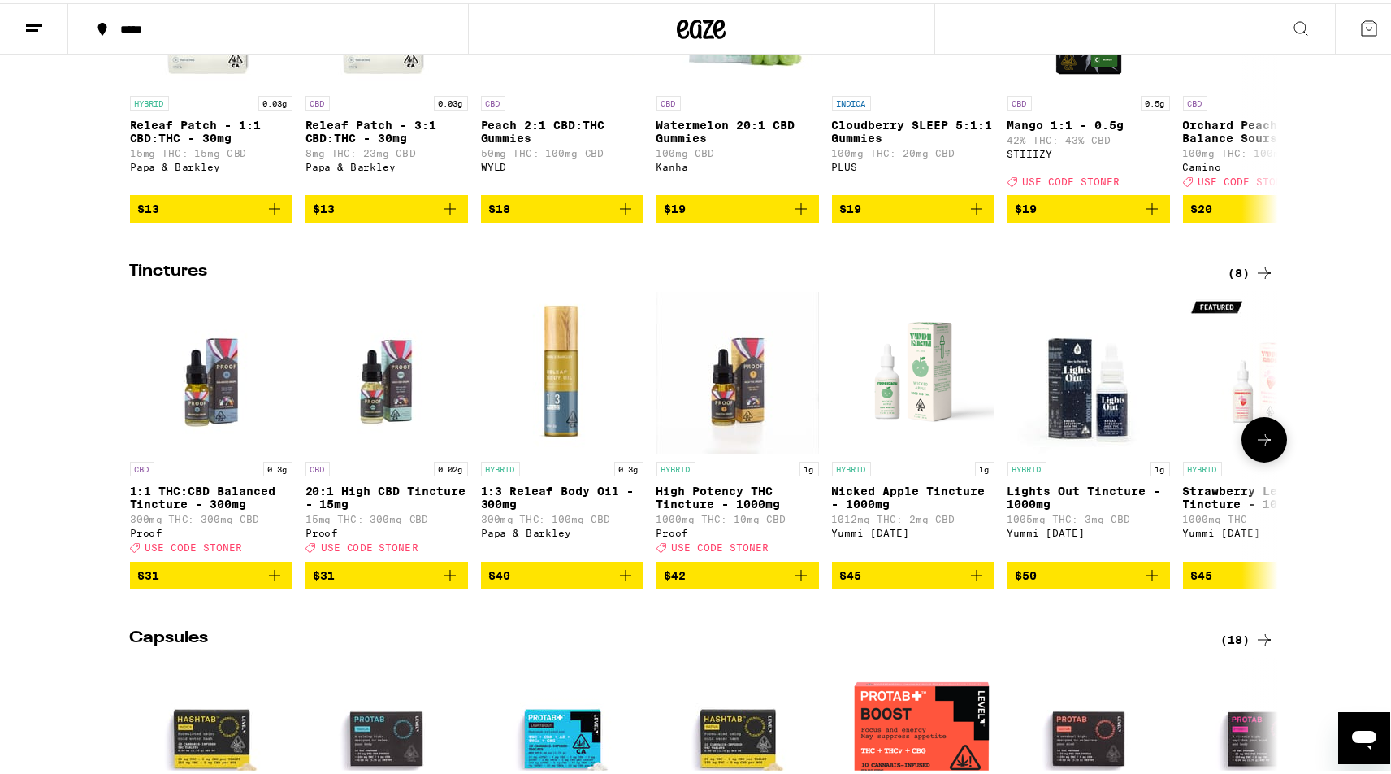
click at [1243, 451] on button at bounding box center [1265, 437] width 46 height 46
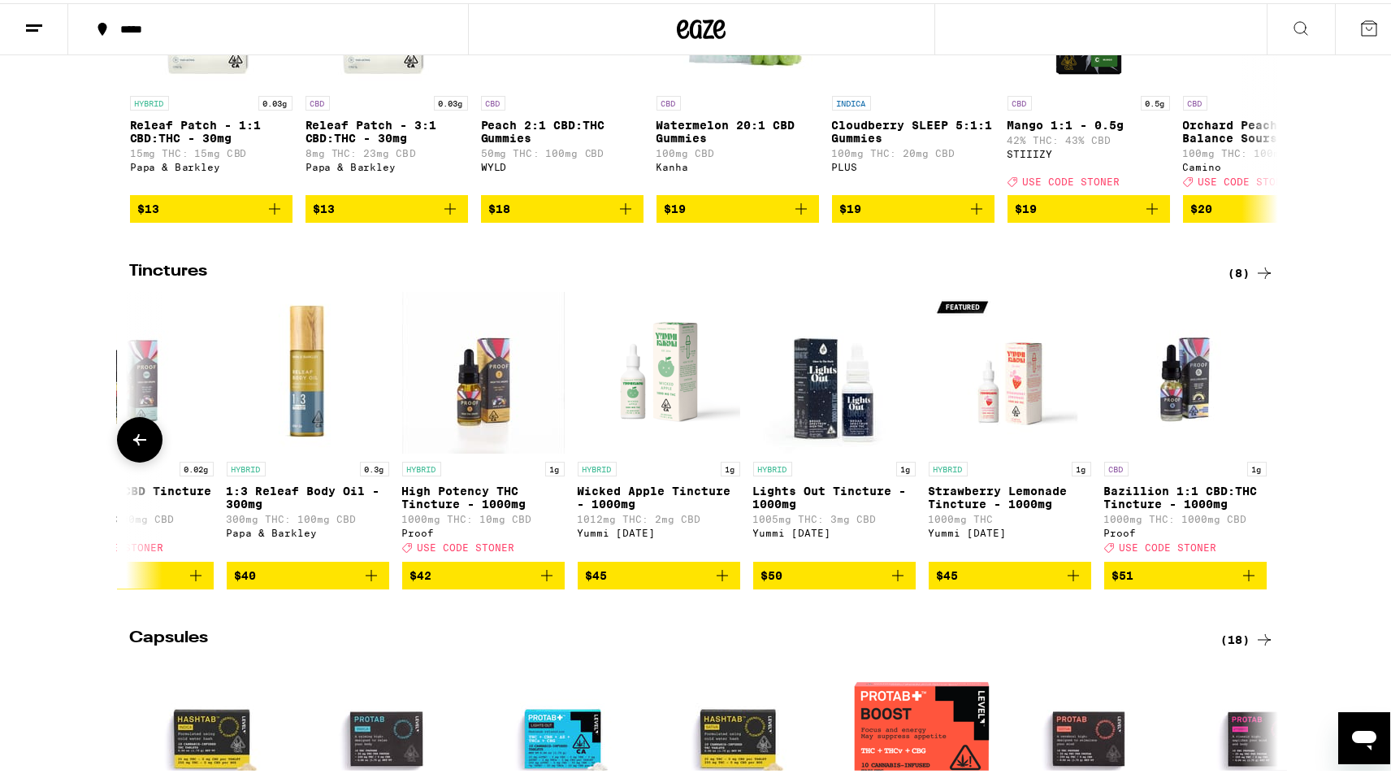
scroll to position [0, 260]
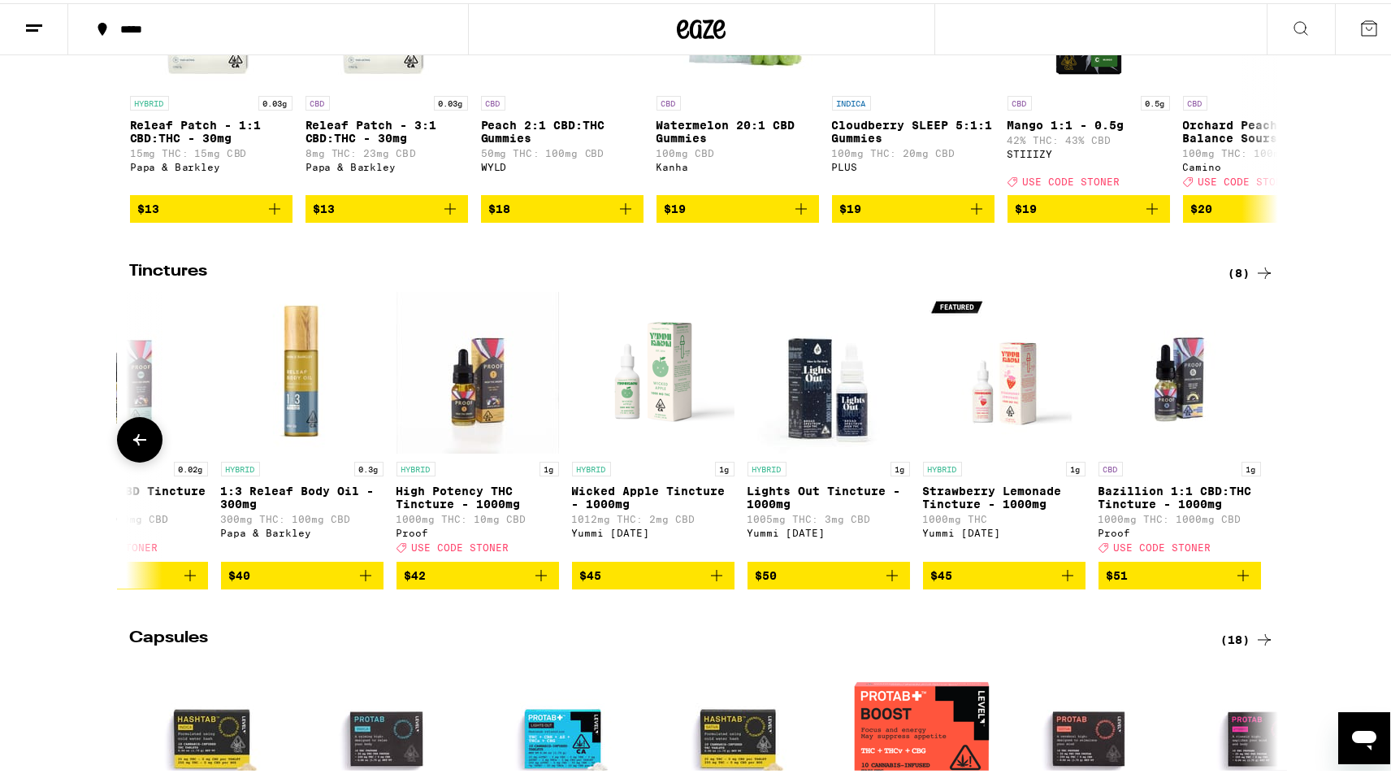
click at [1252, 449] on div at bounding box center [1265, 437] width 46 height 46
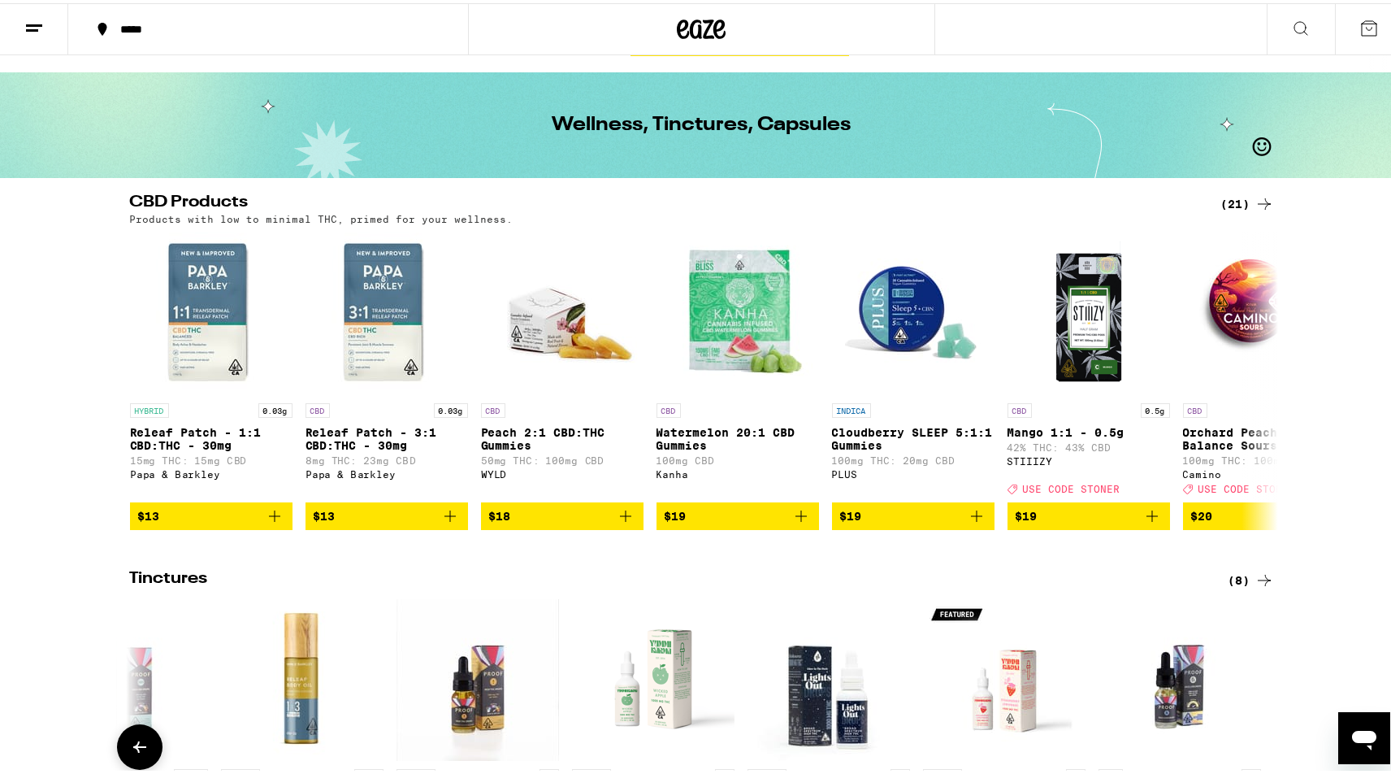
scroll to position [0, 0]
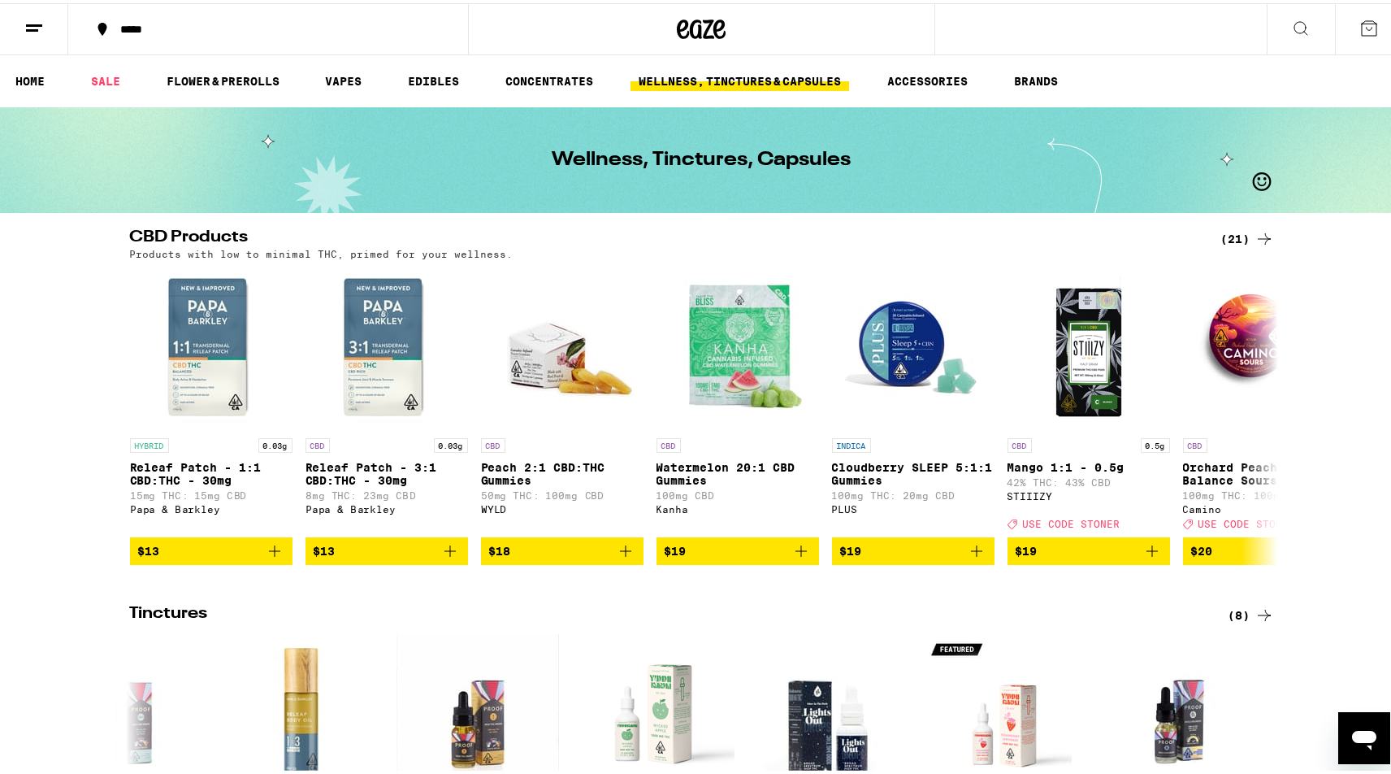
click at [1295, 24] on icon at bounding box center [1301, 25] width 20 height 20
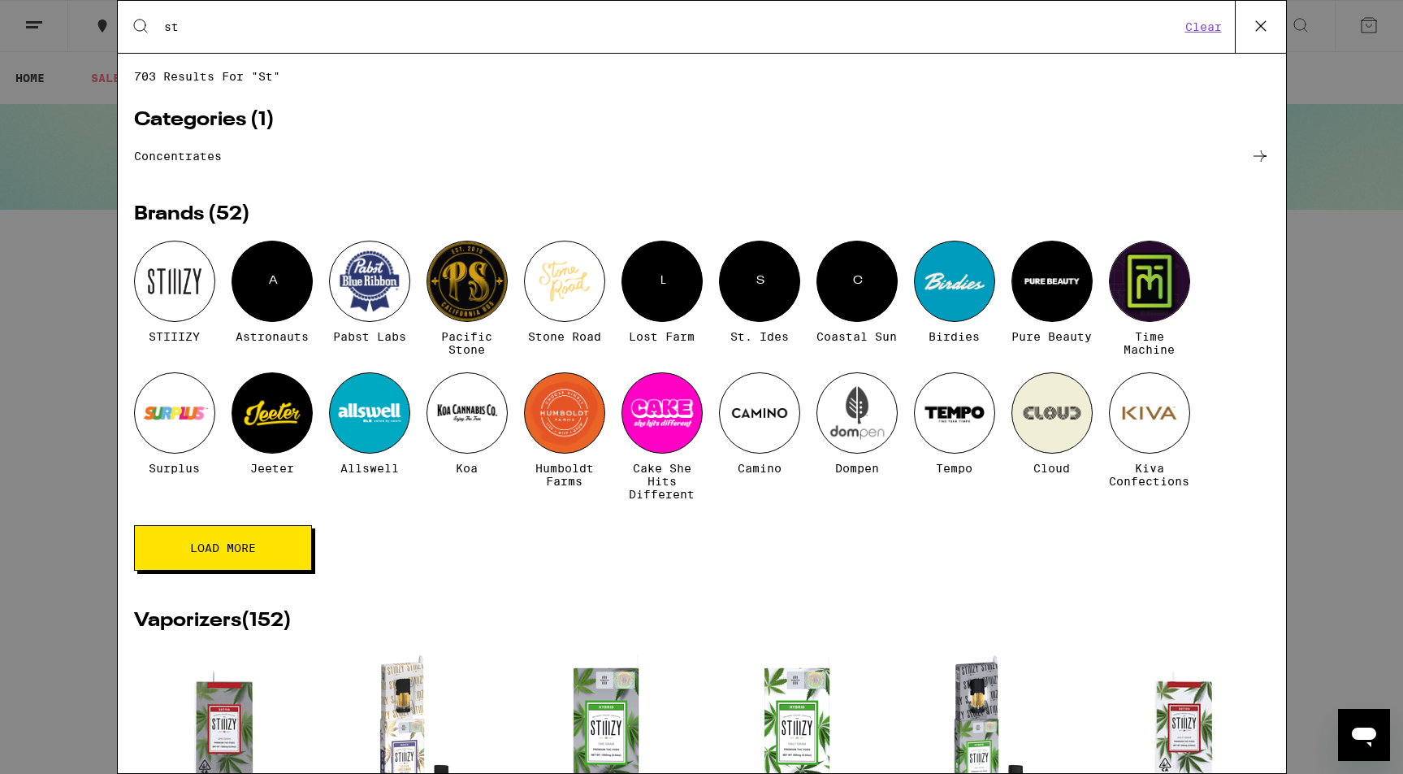
type input "st"
click at [762, 288] on div "S" at bounding box center [759, 281] width 81 height 81
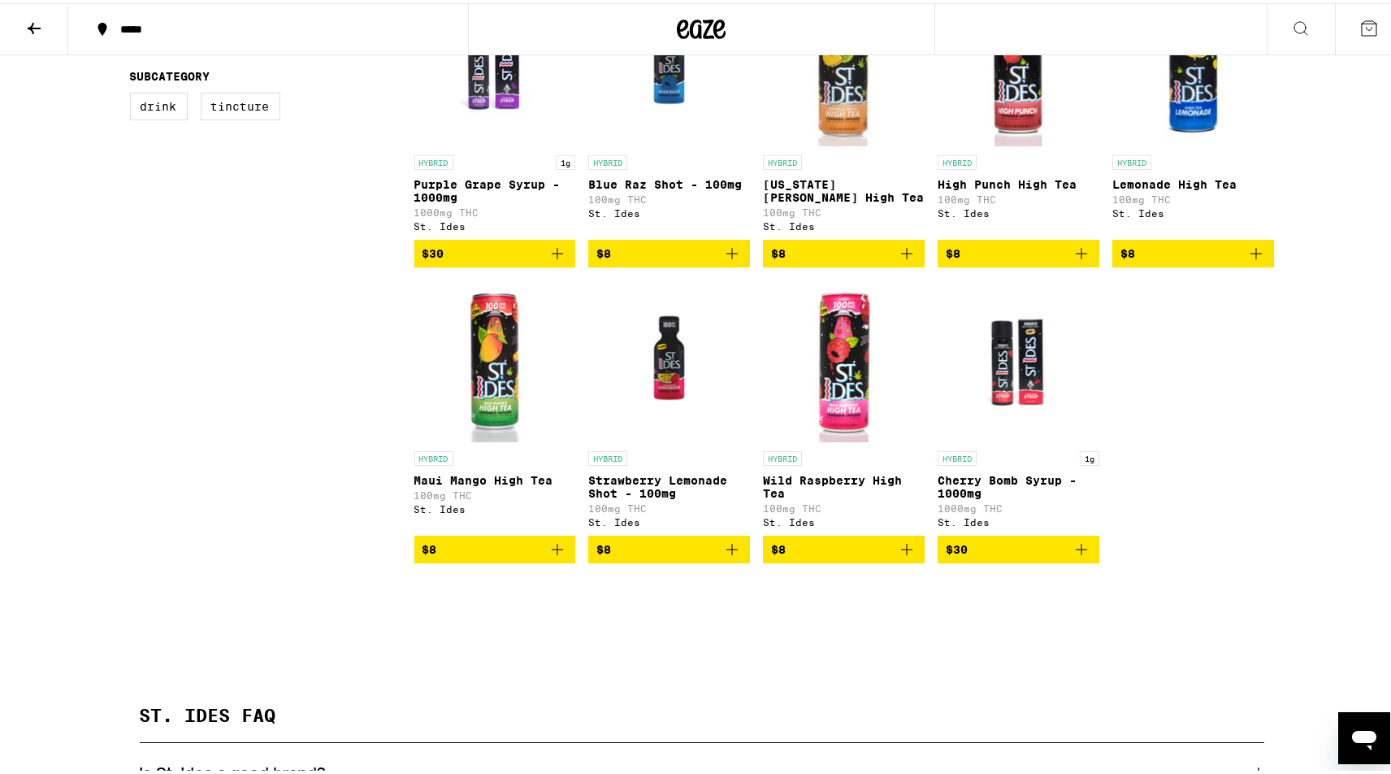
scroll to position [163, 0]
